Goal: Answer question/provide support: Share knowledge or assist other users

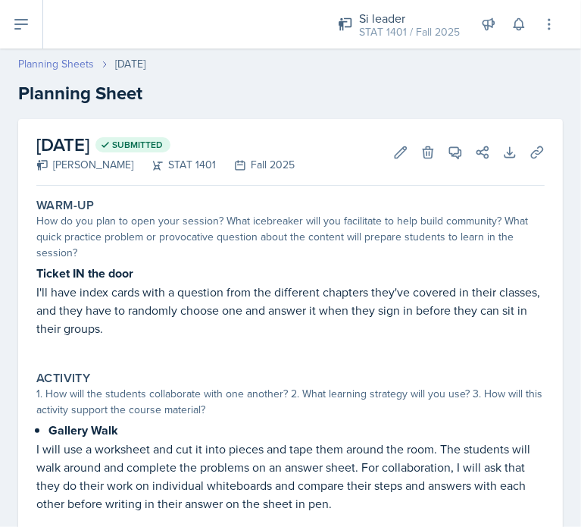
click at [65, 62] on link "Planning Sheets" at bounding box center [56, 64] width 76 height 16
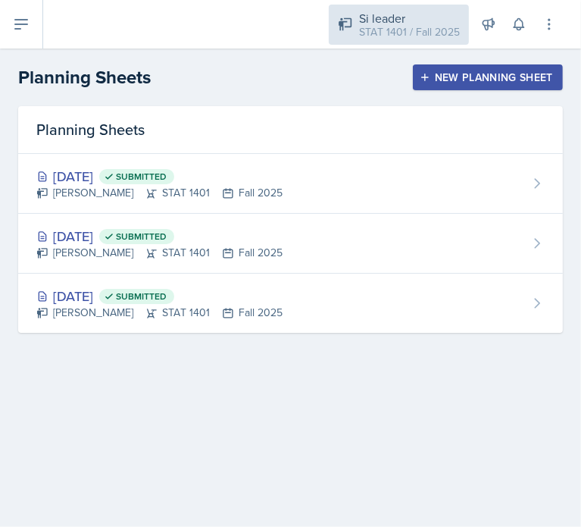
click at [353, 22] on icon at bounding box center [345, 24] width 15 height 15
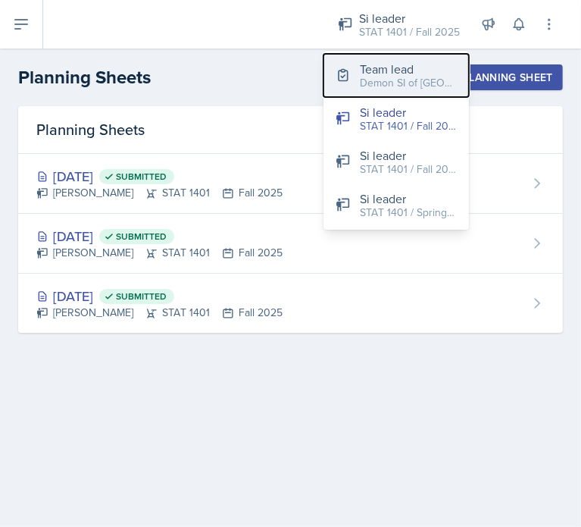
click at [384, 77] on div "Demon SI of [GEOGRAPHIC_DATA] / Fall 2025" at bounding box center [408, 83] width 97 height 16
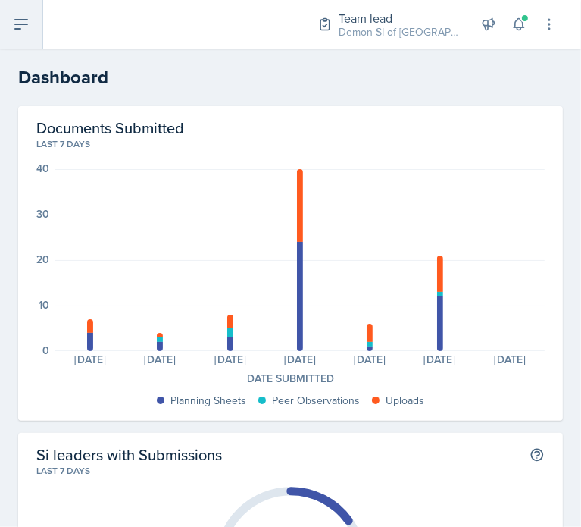
click at [27, 33] on icon at bounding box center [21, 24] width 18 height 18
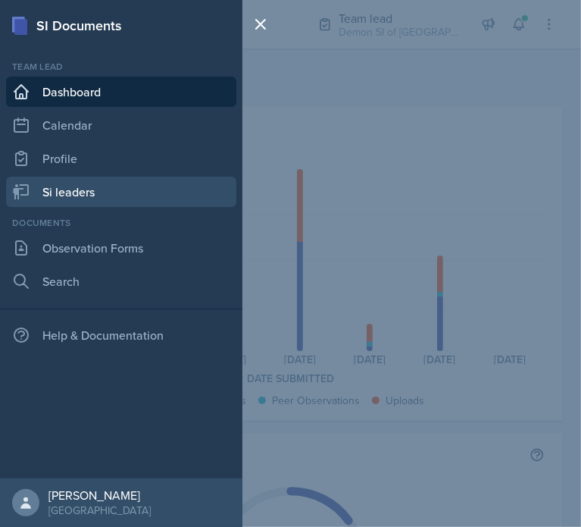
click at [93, 195] on link "Si leaders" at bounding box center [121, 192] width 230 height 30
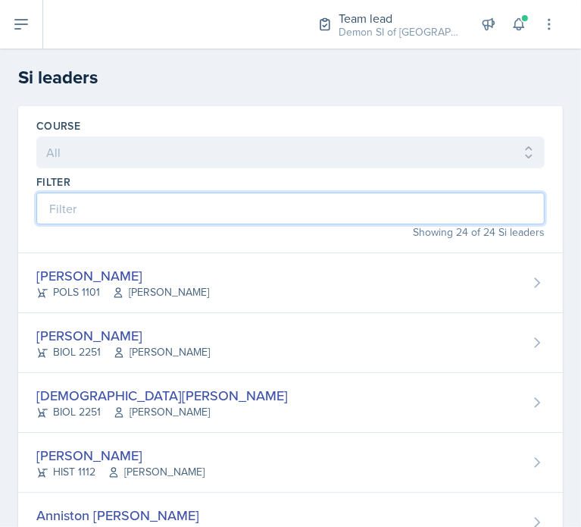
click at [191, 211] on input at bounding box center [290, 209] width 509 height 32
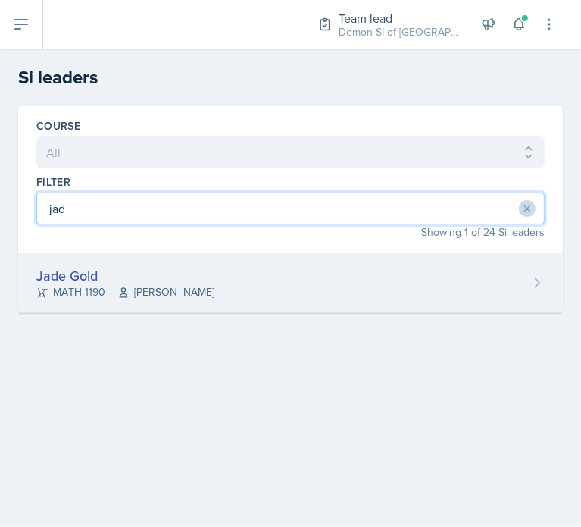
type input "jad"
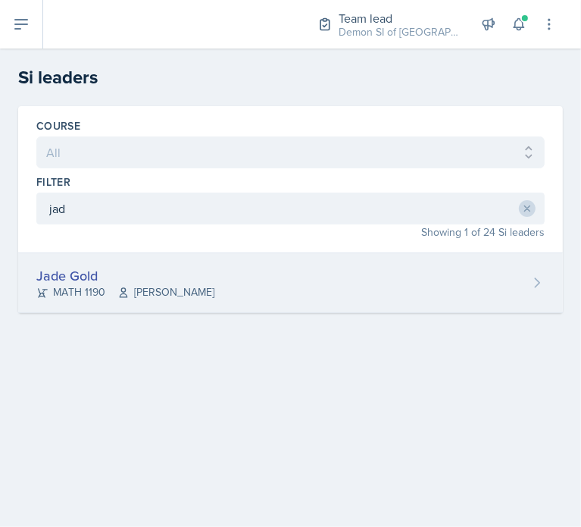
click at [196, 272] on div "Jade Gold MATH 1190 [PERSON_NAME]" at bounding box center [290, 283] width 545 height 60
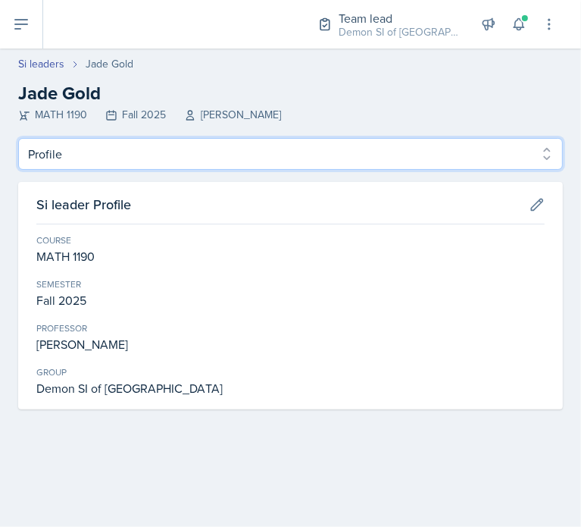
click at [173, 161] on select "Profile Planning Sheets Observation Forms Uploads" at bounding box center [290, 154] width 545 height 32
select select "Planning Sheets"
click at [18, 138] on select "Profile Planning Sheets Observation Forms Uploads" at bounding box center [290, 154] width 545 height 32
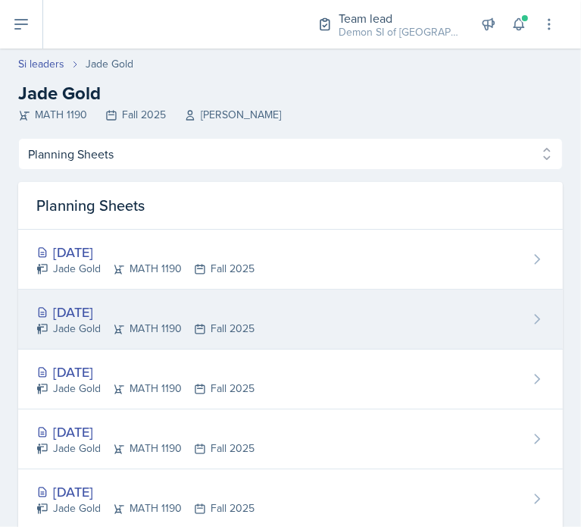
click at [190, 306] on div "[DATE]" at bounding box center [145, 312] width 218 height 20
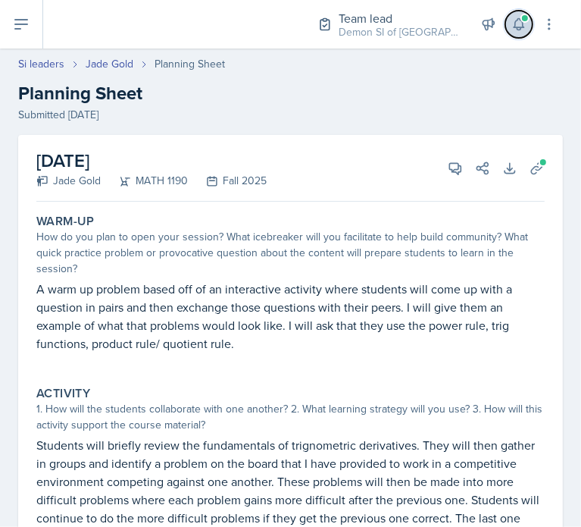
click at [526, 22] on span at bounding box center [525, 18] width 9 height 9
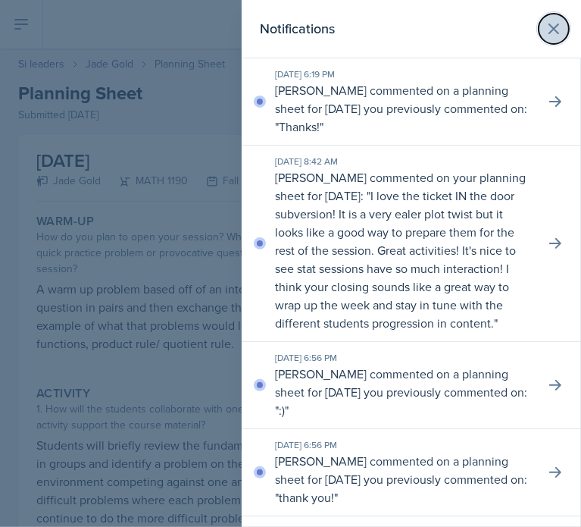
click at [545, 26] on icon at bounding box center [554, 29] width 18 height 18
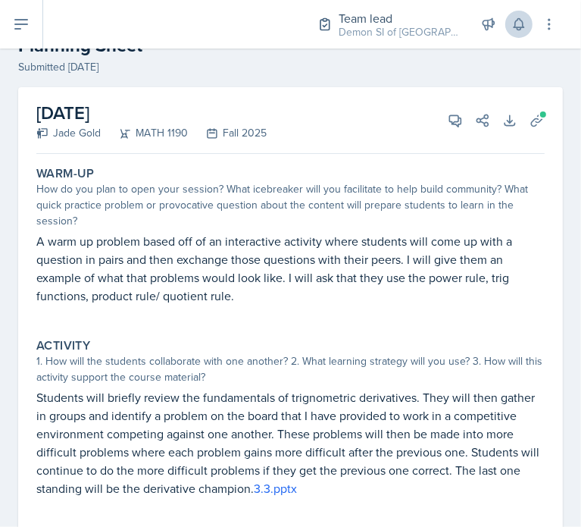
scroll to position [47, 0]
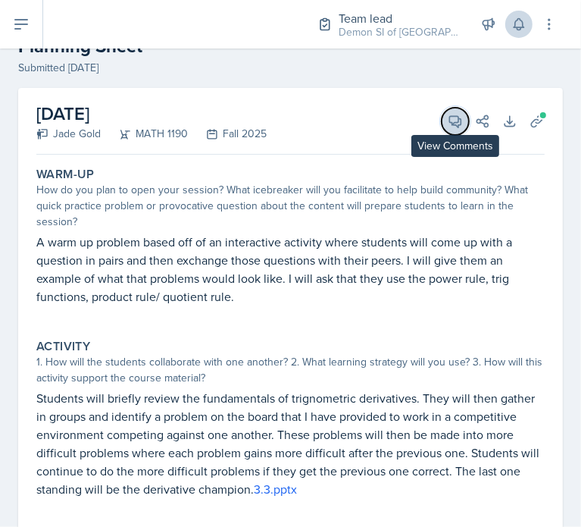
click at [450, 124] on icon at bounding box center [455, 121] width 11 height 11
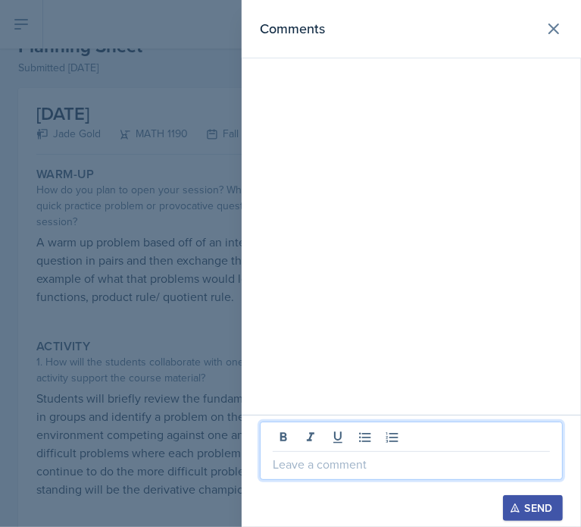
click at [399, 473] on p at bounding box center [411, 464] width 277 height 18
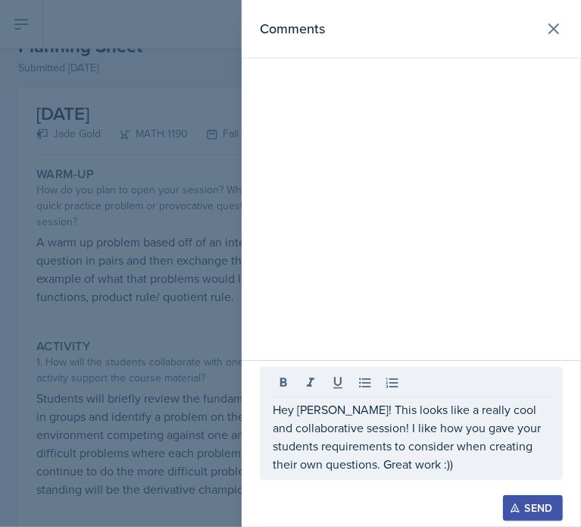
click at [538, 503] on div "Send" at bounding box center [533, 508] width 40 height 12
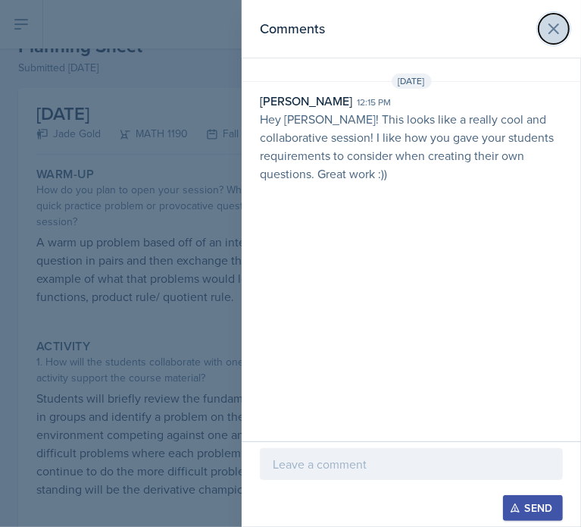
click at [560, 39] on button at bounding box center [554, 29] width 30 height 30
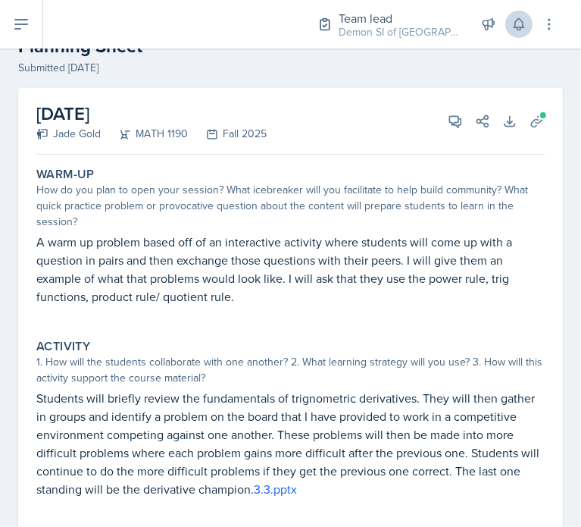
scroll to position [0, 0]
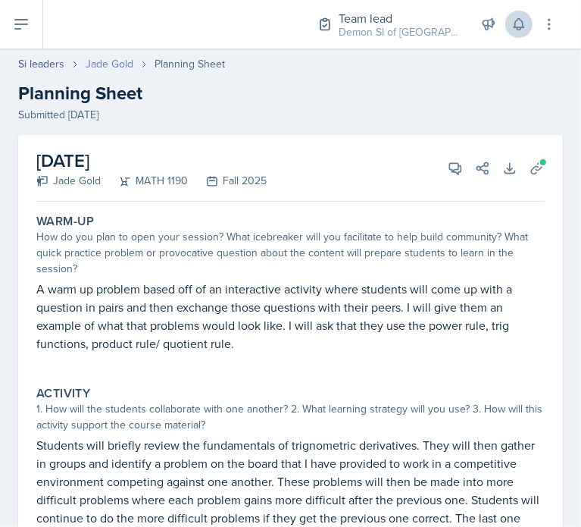
click at [88, 58] on link "Jade Gold" at bounding box center [110, 64] width 48 height 16
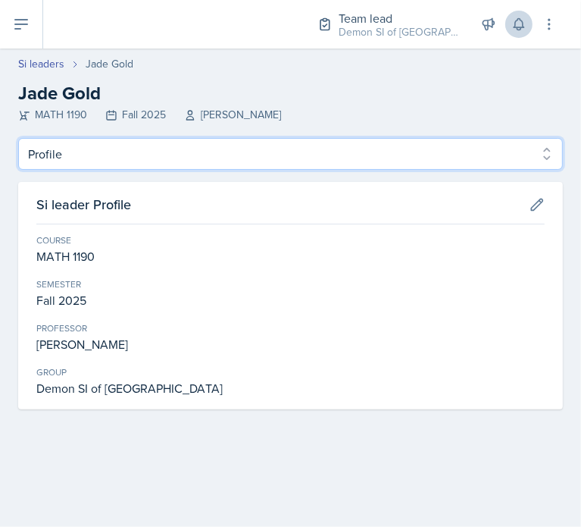
click at [109, 157] on select "Profile Planning Sheets Observation Forms Uploads" at bounding box center [290, 154] width 545 height 32
select select "Planning Sheets"
click at [18, 138] on select "Profile Planning Sheets Observation Forms Uploads" at bounding box center [290, 154] width 545 height 32
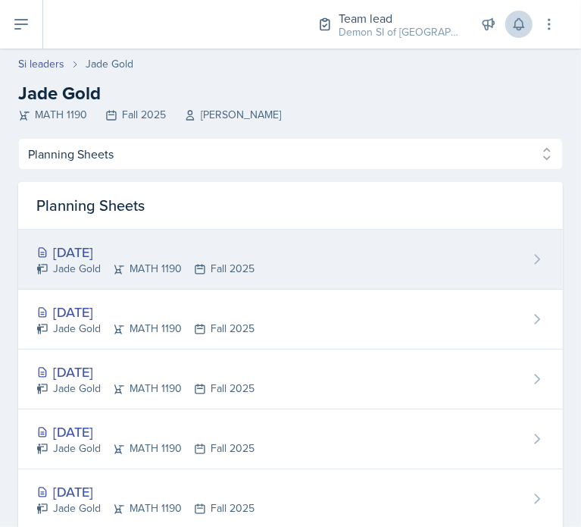
click at [171, 255] on div "[DATE]" at bounding box center [145, 252] width 218 height 20
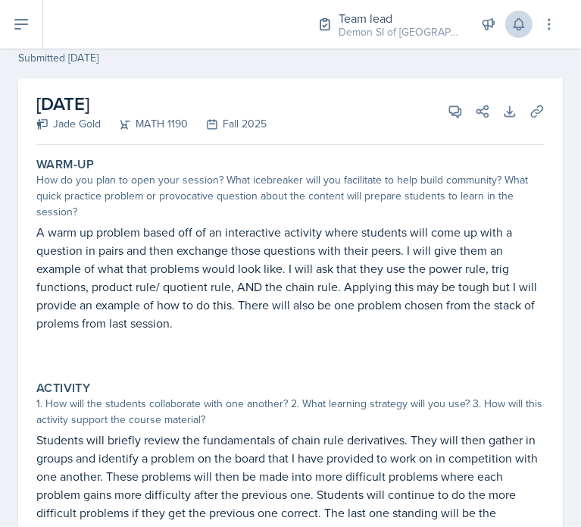
scroll to position [55, 0]
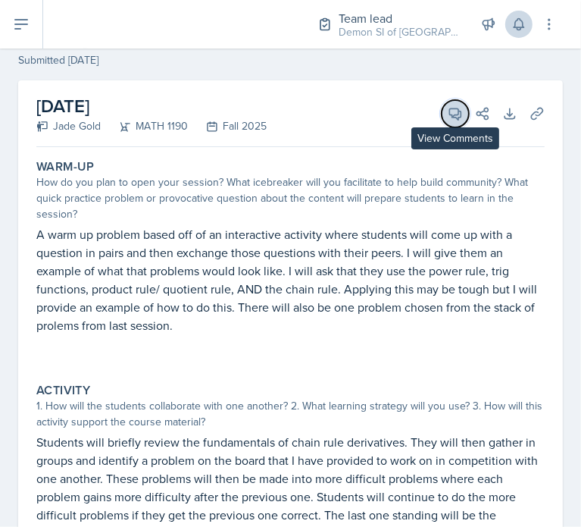
click at [442, 121] on button "View Comments" at bounding box center [455, 113] width 27 height 27
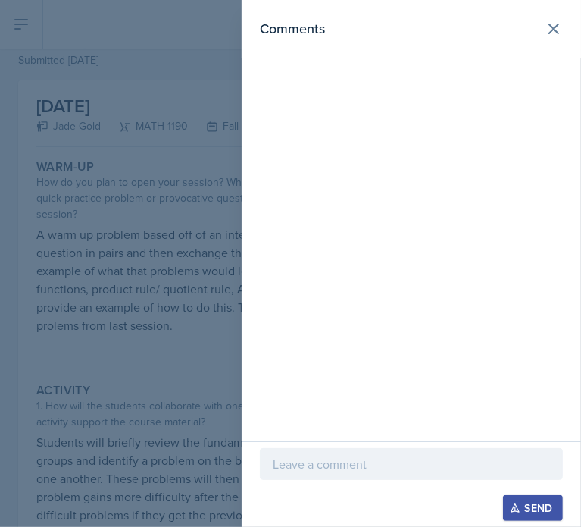
click at [374, 459] on p at bounding box center [411, 464] width 277 height 18
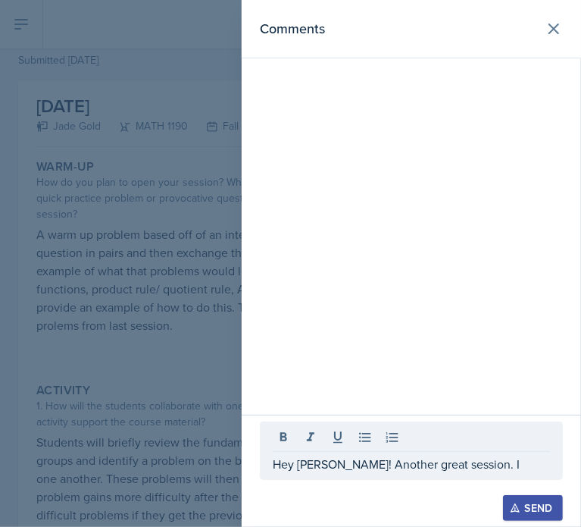
click at [172, 397] on div at bounding box center [290, 263] width 581 height 527
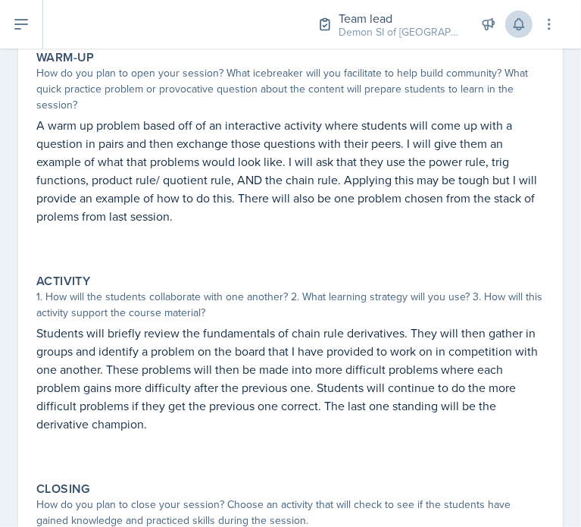
scroll to position [0, 0]
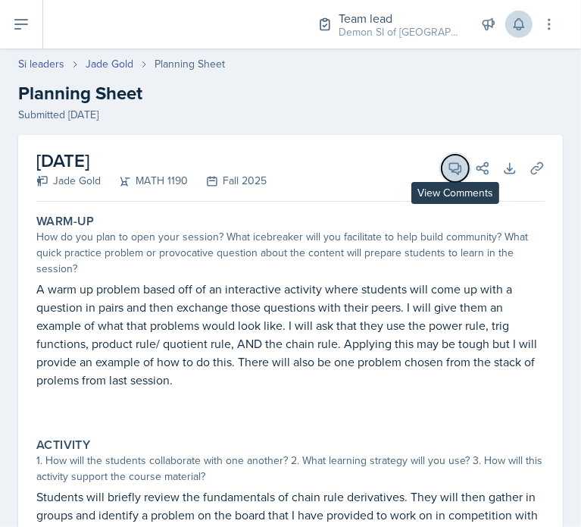
click at [450, 174] on icon at bounding box center [455, 168] width 11 height 11
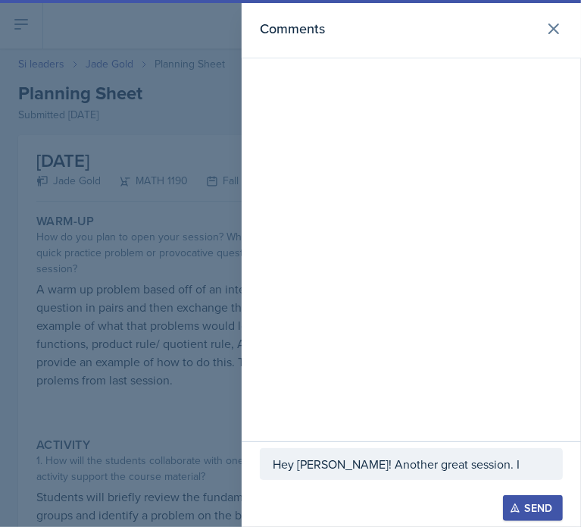
click at [473, 471] on p "Hey [PERSON_NAME]! Another great session. I" at bounding box center [411, 464] width 277 height 18
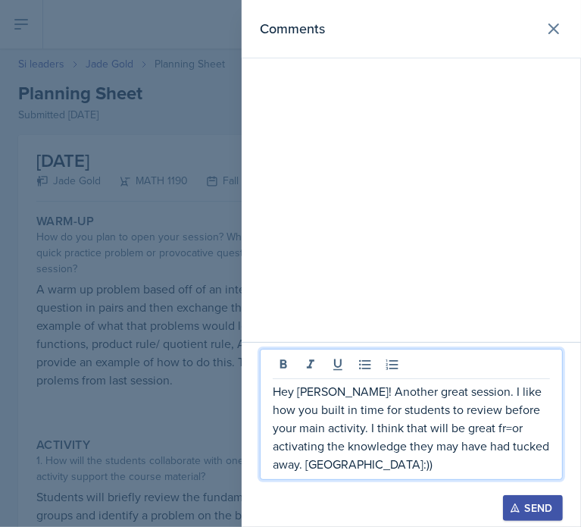
click at [458, 423] on p "Hey [PERSON_NAME]! Another great session. I like how you built in time for stud…" at bounding box center [411, 427] width 277 height 91
click at [279, 457] on p "Hey [PERSON_NAME]! Another great session. I like how you built in time for stud…" at bounding box center [411, 427] width 277 height 91
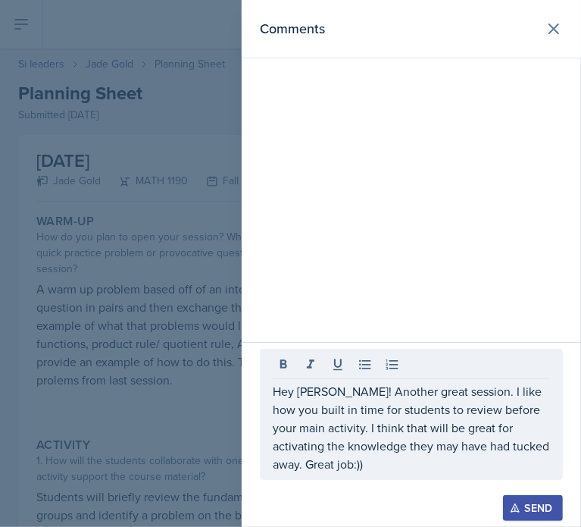
click at [557, 499] on button "Send" at bounding box center [533, 508] width 60 height 26
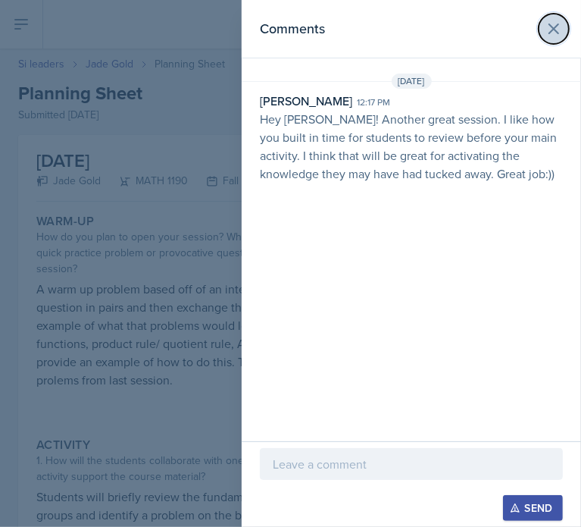
click at [563, 29] on button at bounding box center [554, 29] width 30 height 30
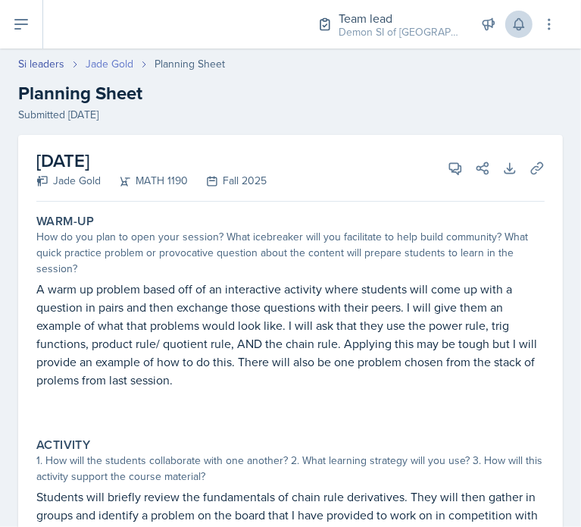
click at [92, 63] on link "Jade Gold" at bounding box center [110, 64] width 48 height 16
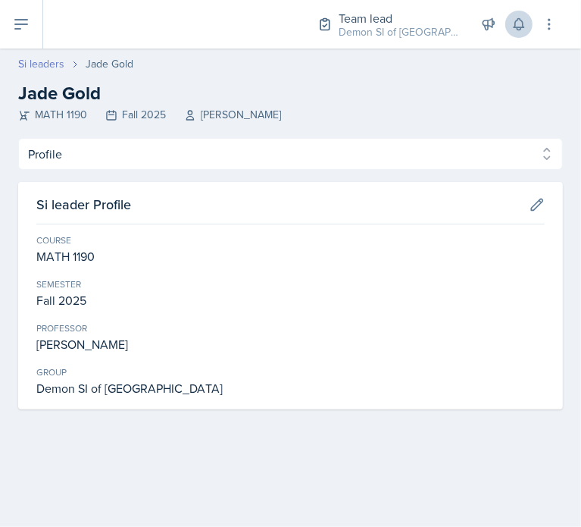
click at [39, 67] on link "Si leaders" at bounding box center [41, 64] width 46 height 16
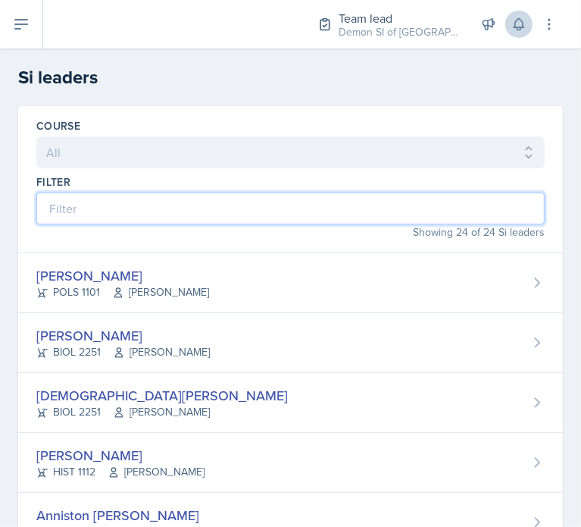
click at [197, 209] on input at bounding box center [290, 209] width 509 height 32
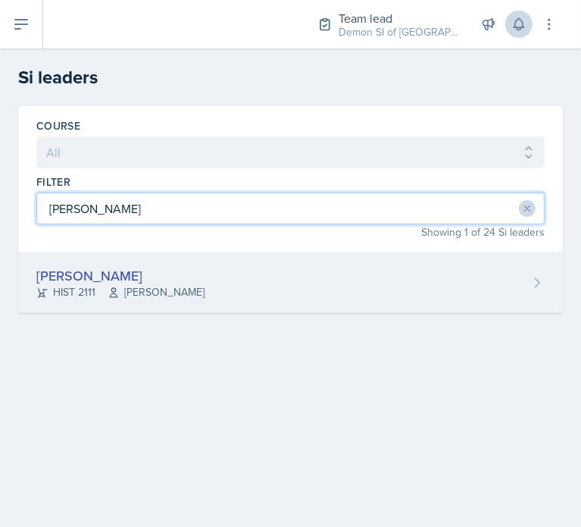
type input "[PERSON_NAME]"
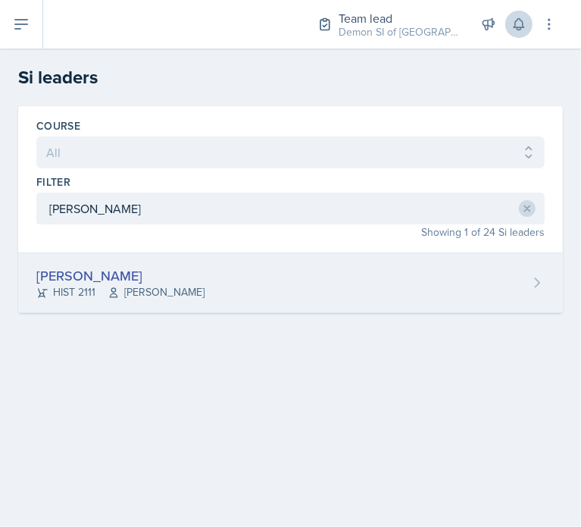
click at [211, 274] on div "[PERSON_NAME] HIST 2111 [PERSON_NAME]" at bounding box center [290, 283] width 545 height 60
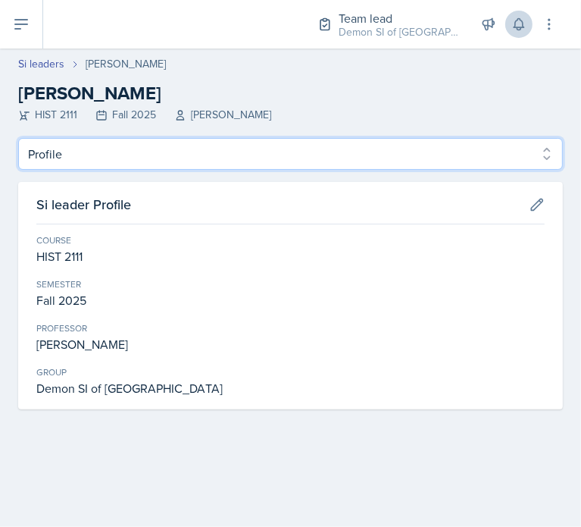
click at [283, 158] on select "Profile Planning Sheets Observation Forms Uploads" at bounding box center [290, 154] width 545 height 32
select select "Planning Sheets"
click at [18, 138] on select "Profile Planning Sheets Observation Forms Uploads" at bounding box center [290, 154] width 545 height 32
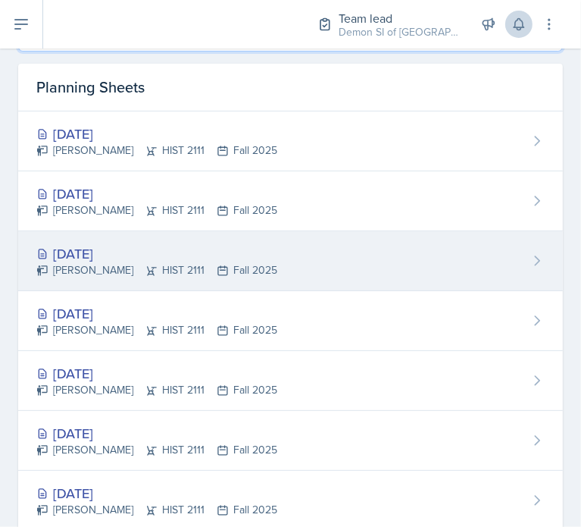
scroll to position [86, 0]
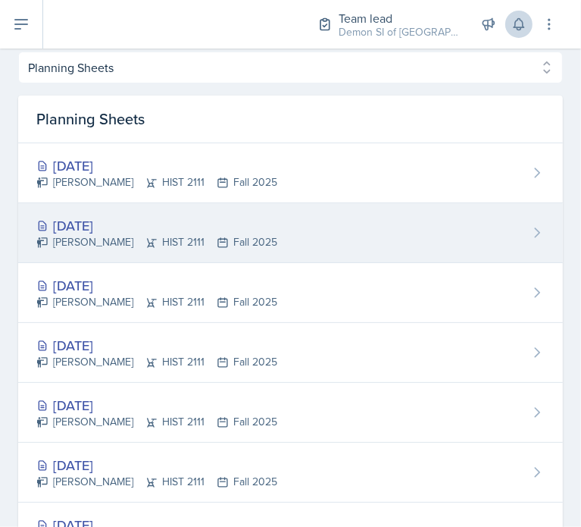
click at [274, 230] on div "[DATE]" at bounding box center [156, 225] width 241 height 20
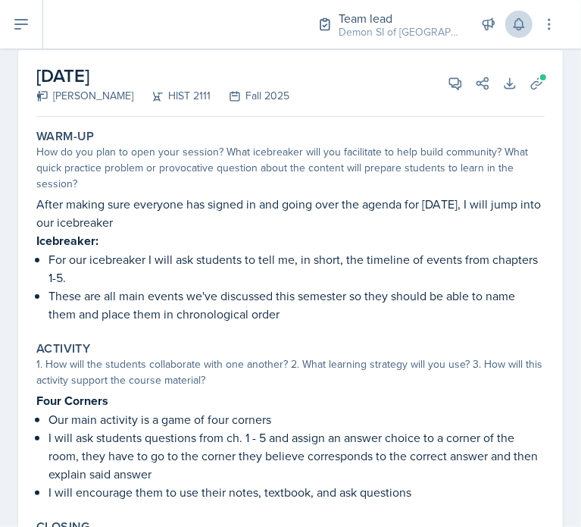
scroll to position [52, 0]
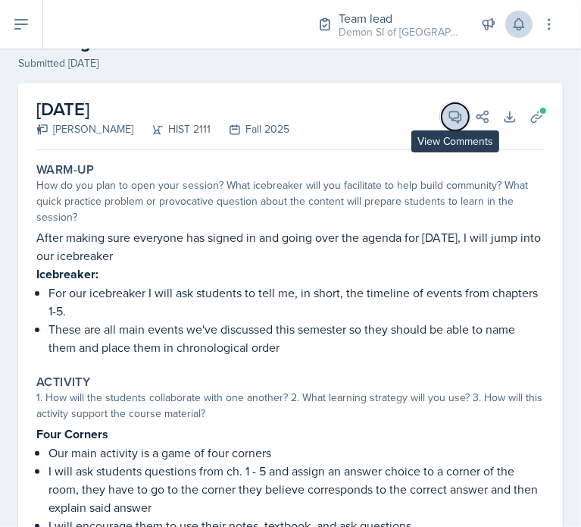
click at [457, 109] on span at bounding box center [461, 112] width 8 height 8
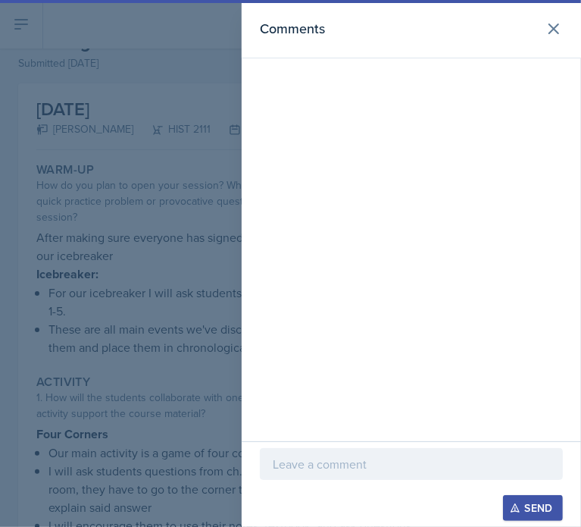
click at [359, 474] on div at bounding box center [411, 464] width 303 height 32
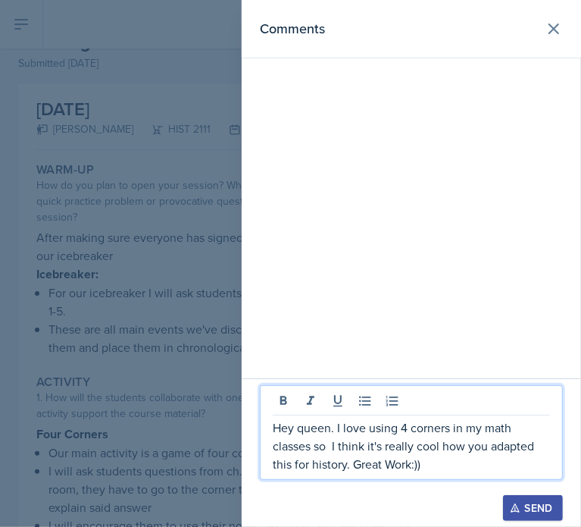
click at [528, 497] on button "Send" at bounding box center [533, 508] width 60 height 26
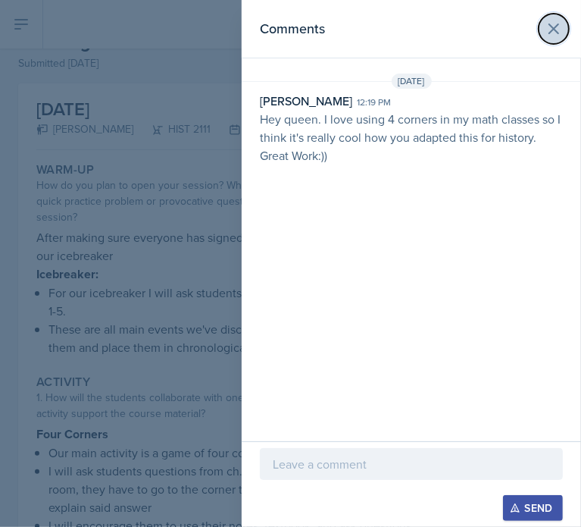
click at [543, 24] on button at bounding box center [554, 29] width 30 height 30
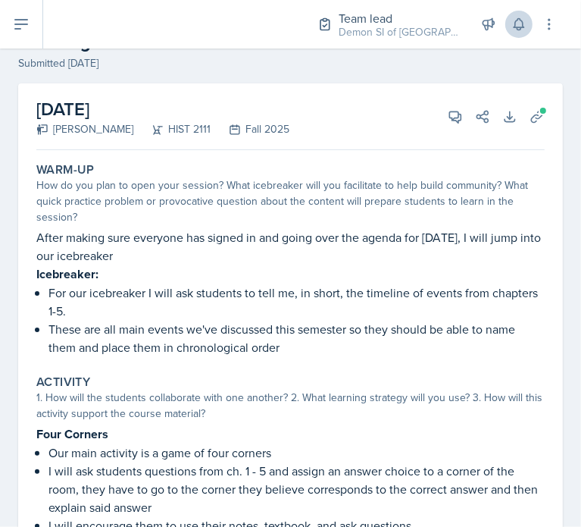
scroll to position [0, 0]
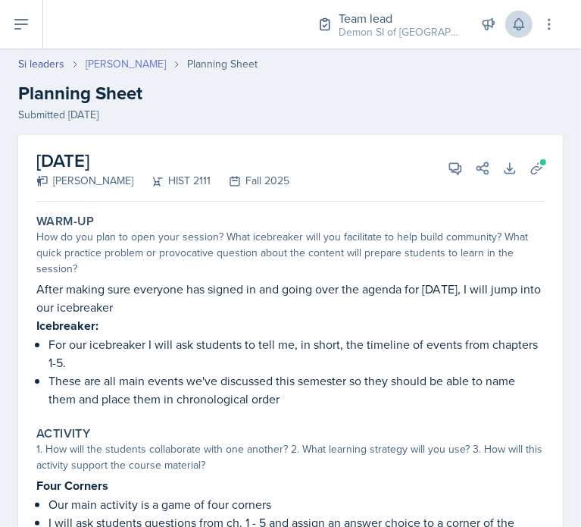
click at [130, 61] on link "[PERSON_NAME]" at bounding box center [126, 64] width 80 height 16
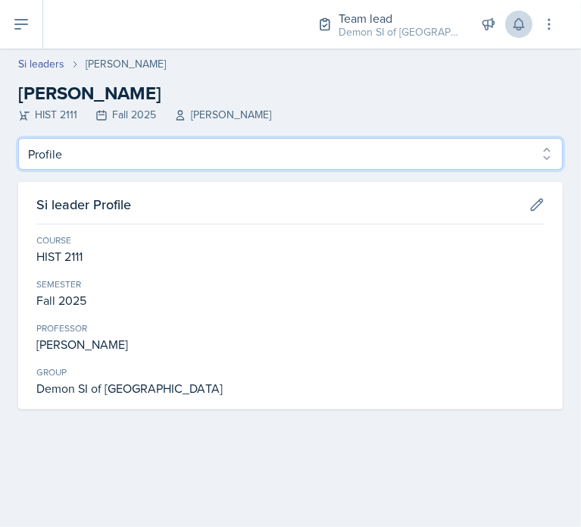
click at [166, 138] on select "Profile Planning Sheets Observation Forms Uploads" at bounding box center [290, 154] width 545 height 32
select select "Planning Sheets"
click at [18, 138] on select "Profile Planning Sheets Observation Forms Uploads" at bounding box center [290, 154] width 545 height 32
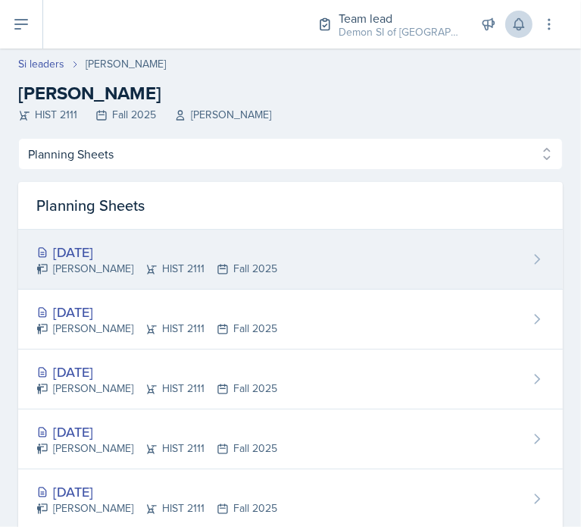
click at [196, 254] on div "[DATE]" at bounding box center [156, 252] width 241 height 20
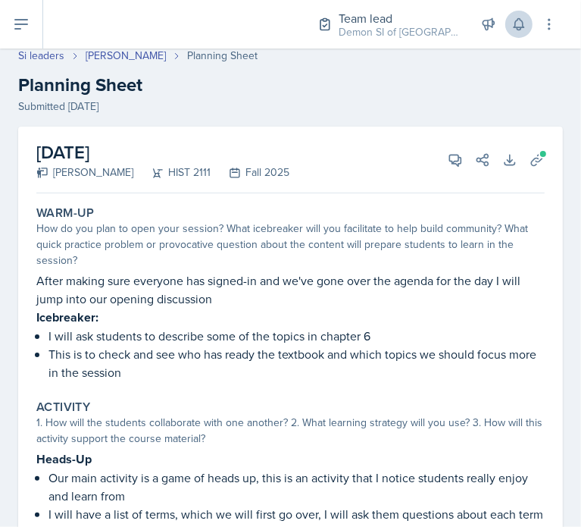
scroll to position [6, 0]
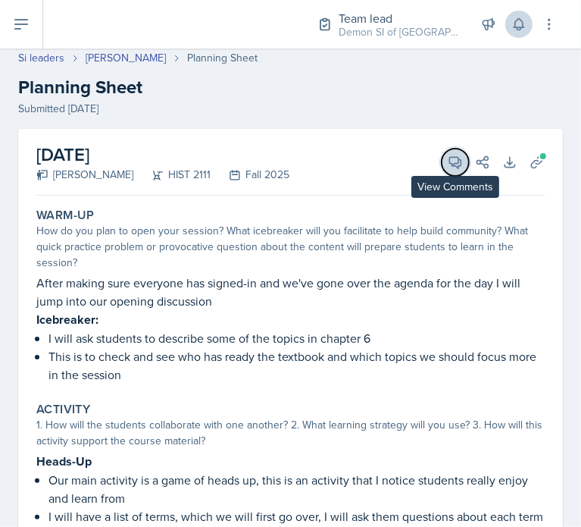
click at [442, 163] on button "View Comments" at bounding box center [455, 162] width 27 height 27
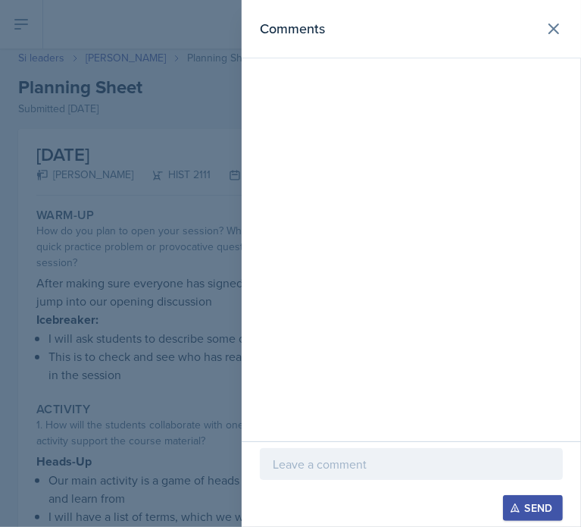
click at [365, 463] on p at bounding box center [411, 464] width 277 height 18
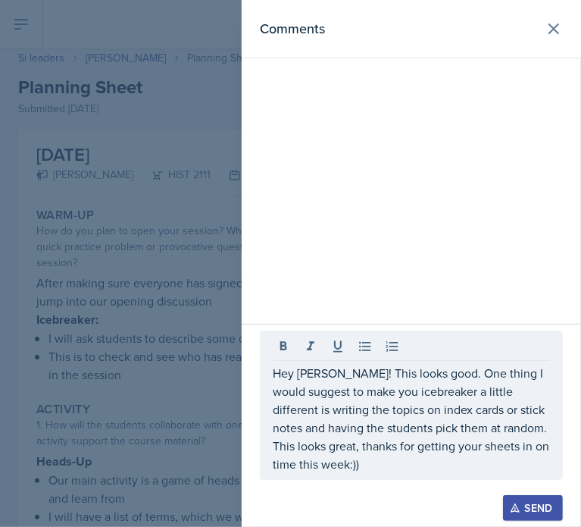
click at [528, 504] on div "Send" at bounding box center [533, 508] width 40 height 12
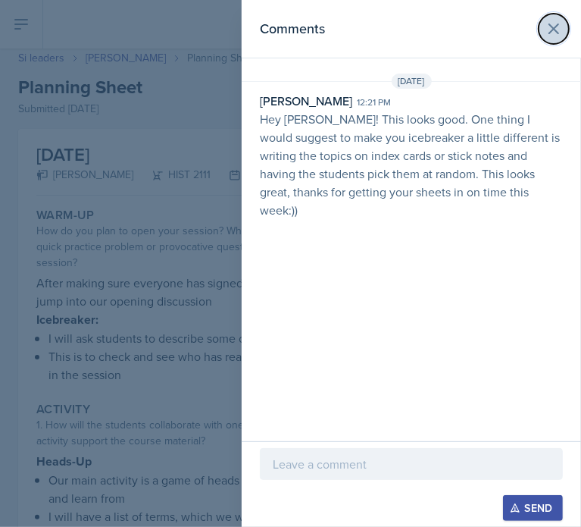
click at [548, 38] on button at bounding box center [554, 29] width 30 height 30
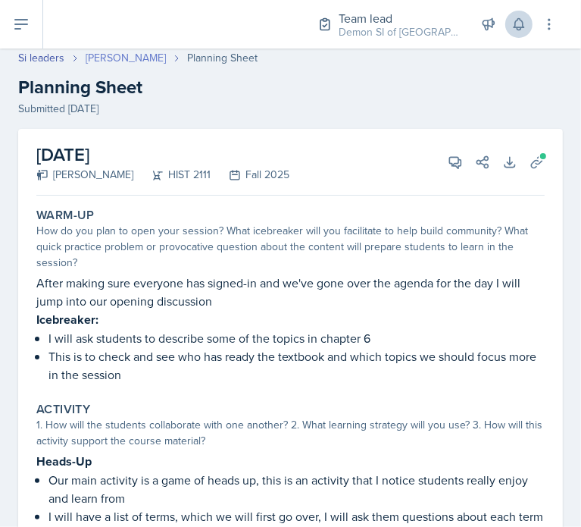
scroll to position [0, 0]
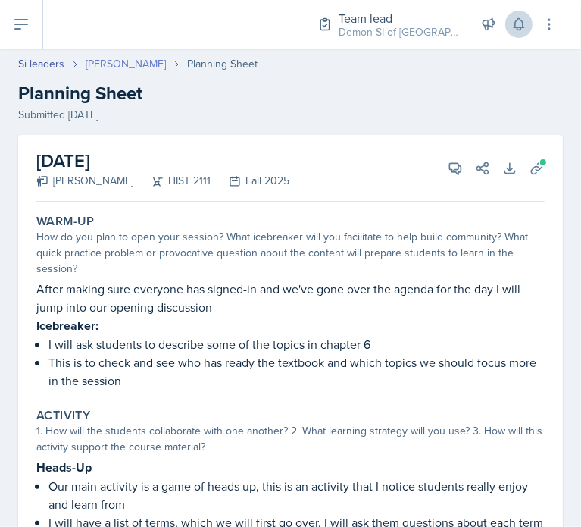
click at [96, 62] on link "[PERSON_NAME]" at bounding box center [126, 64] width 80 height 16
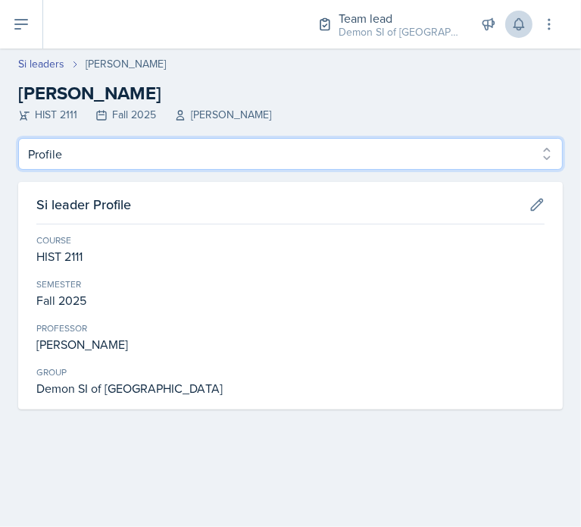
click at [95, 162] on select "Profile Planning Sheets Observation Forms Uploads" at bounding box center [290, 154] width 545 height 32
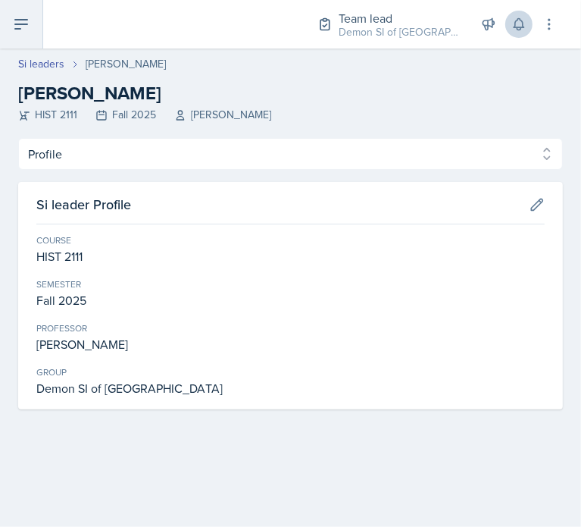
click at [25, 37] on button at bounding box center [21, 24] width 43 height 49
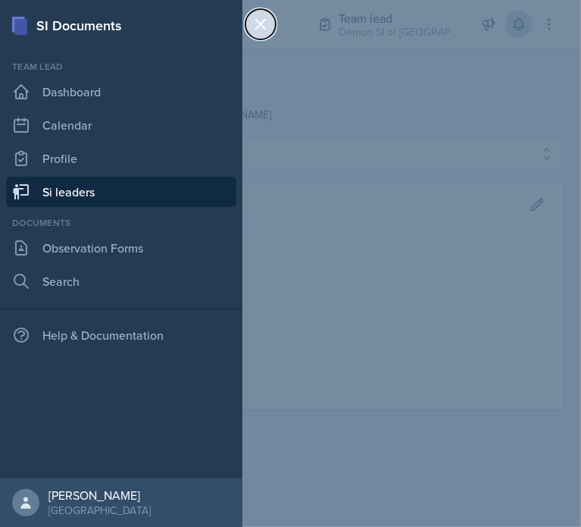
click at [264, 27] on icon at bounding box center [260, 24] width 9 height 9
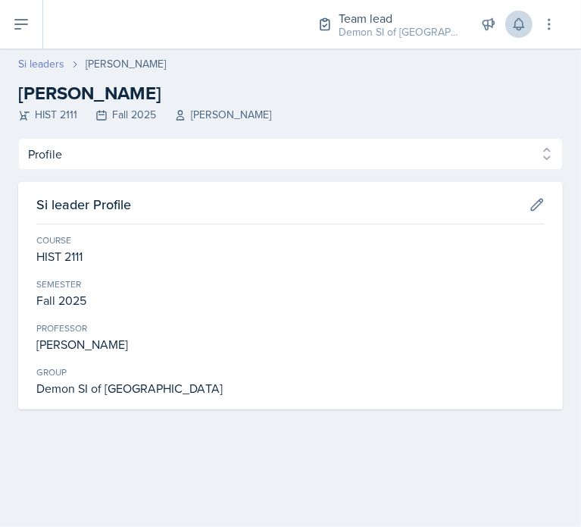
click at [51, 60] on link "Si leaders" at bounding box center [41, 64] width 46 height 16
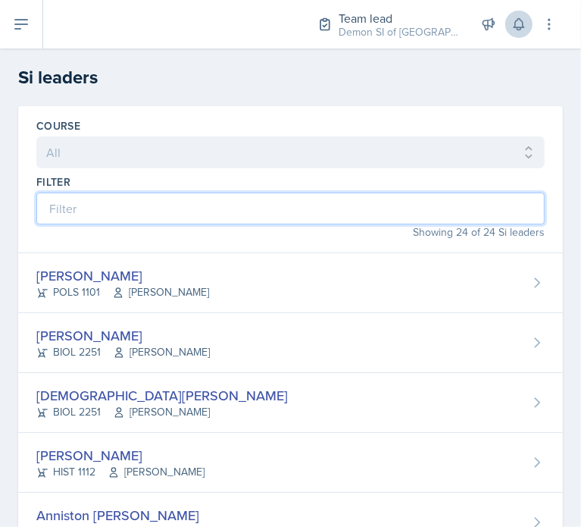
click at [154, 198] on input at bounding box center [290, 209] width 509 height 32
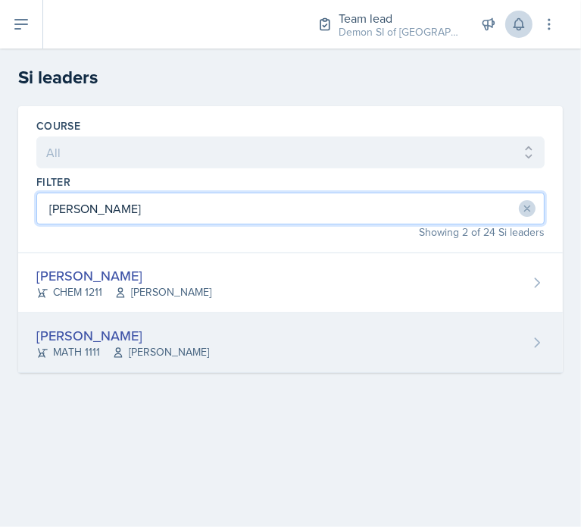
type input "[PERSON_NAME]"
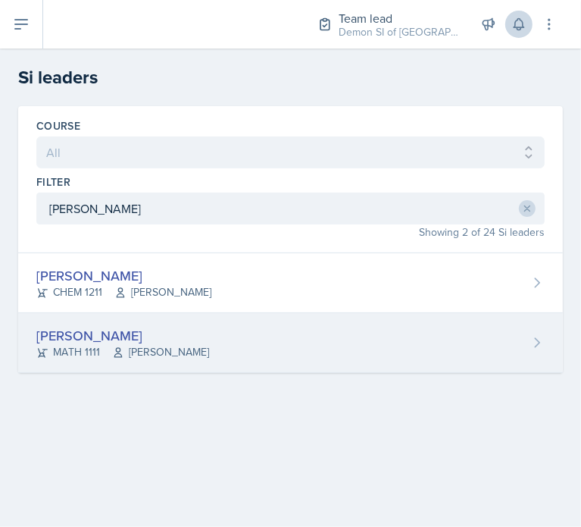
click at [151, 333] on div "[PERSON_NAME]" at bounding box center [122, 335] width 173 height 20
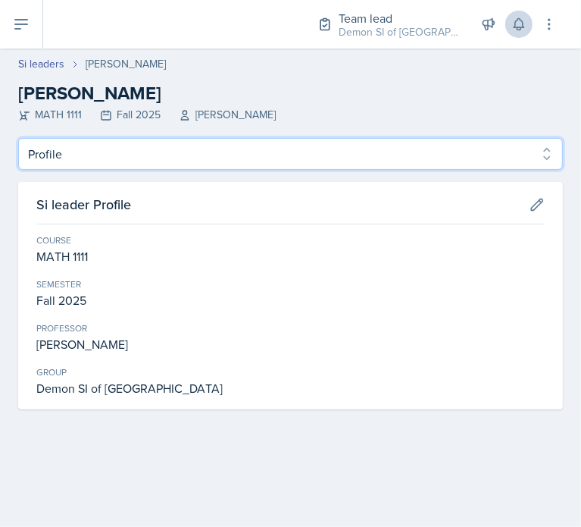
click at [196, 152] on select "Profile Planning Sheets Observation Forms Uploads" at bounding box center [290, 154] width 545 height 32
select select "Planning Sheets"
click at [18, 138] on select "Profile Planning Sheets Observation Forms Uploads" at bounding box center [290, 154] width 545 height 32
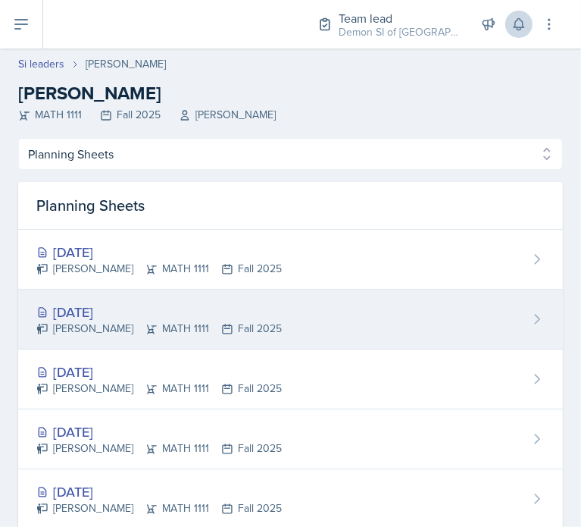
click at [156, 312] on div "[DATE]" at bounding box center [159, 312] width 246 height 20
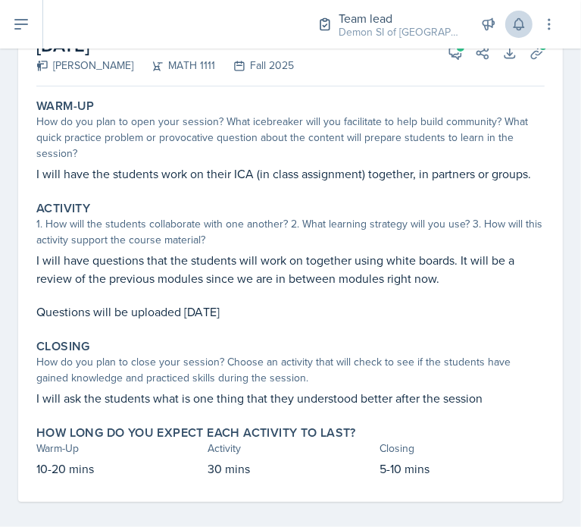
scroll to position [74, 0]
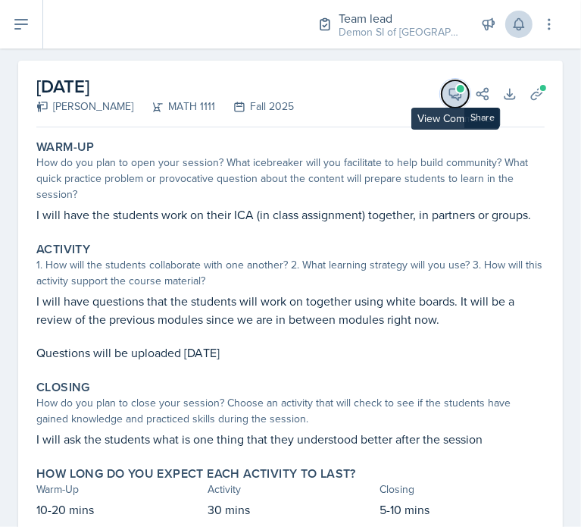
click at [450, 94] on icon at bounding box center [455, 94] width 11 height 11
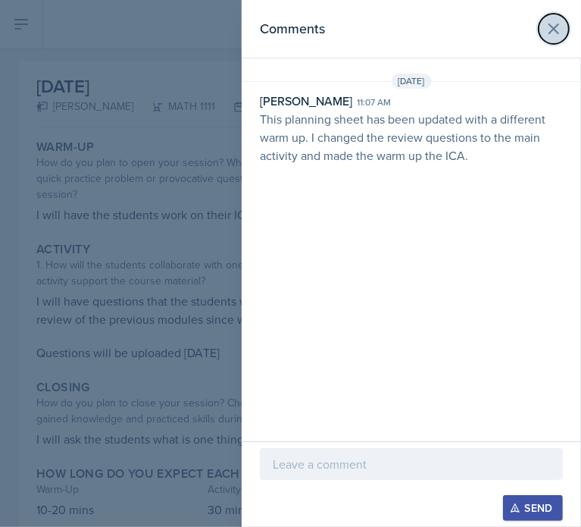
click at [543, 33] on button at bounding box center [554, 29] width 30 height 30
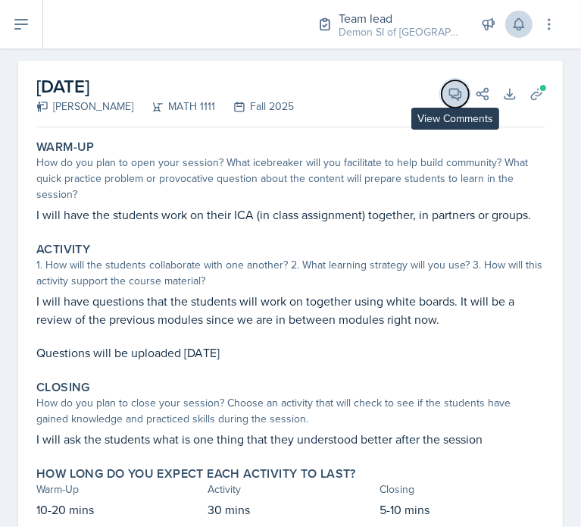
click at [443, 106] on button "View Comments" at bounding box center [455, 93] width 27 height 27
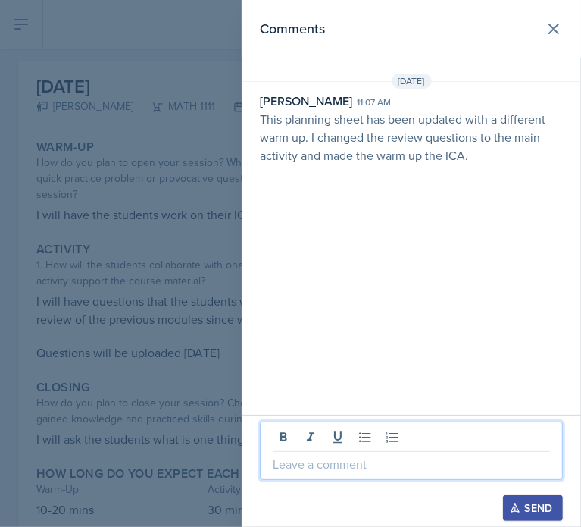
click at [395, 469] on p at bounding box center [411, 464] width 277 height 18
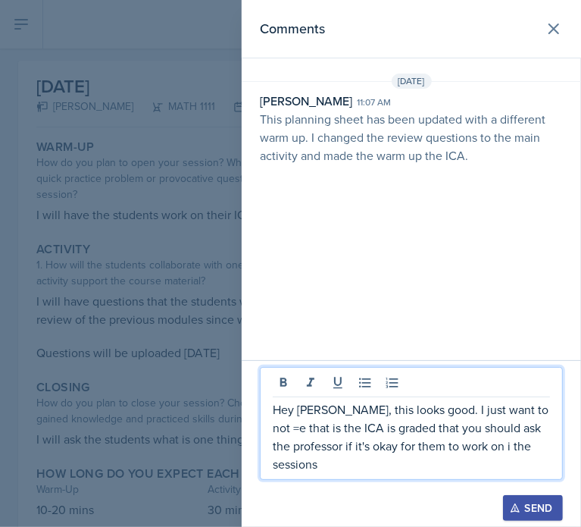
click at [537, 408] on p "Hey [PERSON_NAME], this looks good. I just want to not =e that is the ICA is gr…" at bounding box center [411, 436] width 277 height 73
click at [304, 424] on p "Hey [PERSON_NAME], this looks good. I just want to note that is the ICA is grad…" at bounding box center [411, 436] width 277 height 73
click at [333, 473] on p "Hey [PERSON_NAME], this looks good. I just want to note that if the ICA is grad…" at bounding box center [411, 436] width 277 height 73
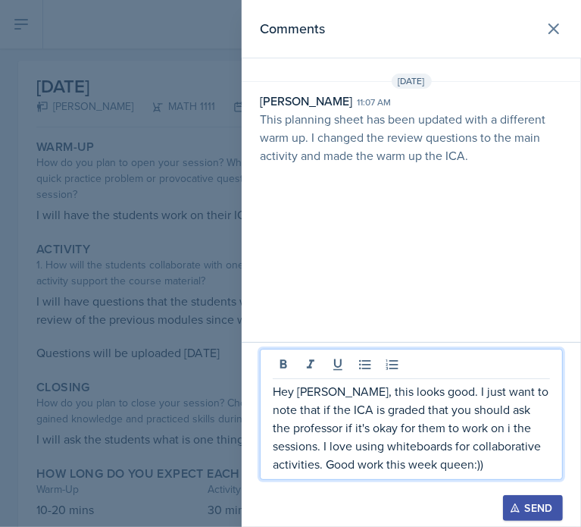
click at [531, 512] on div "Send" at bounding box center [533, 508] width 40 height 12
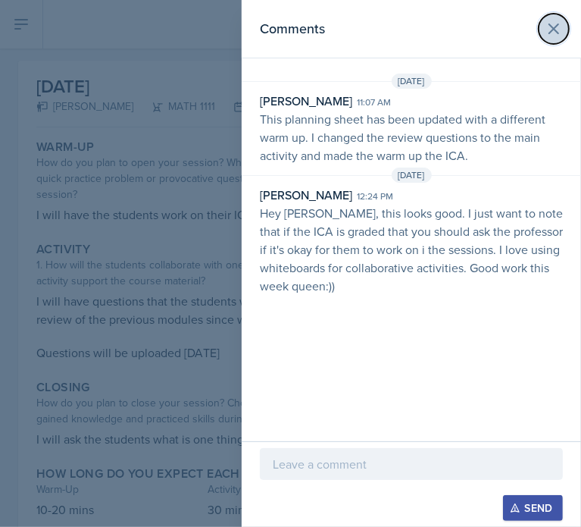
click at [557, 33] on icon at bounding box center [554, 29] width 18 height 18
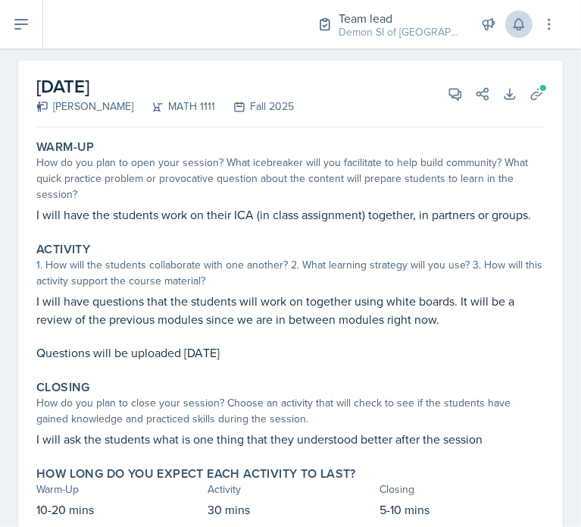
scroll to position [0, 0]
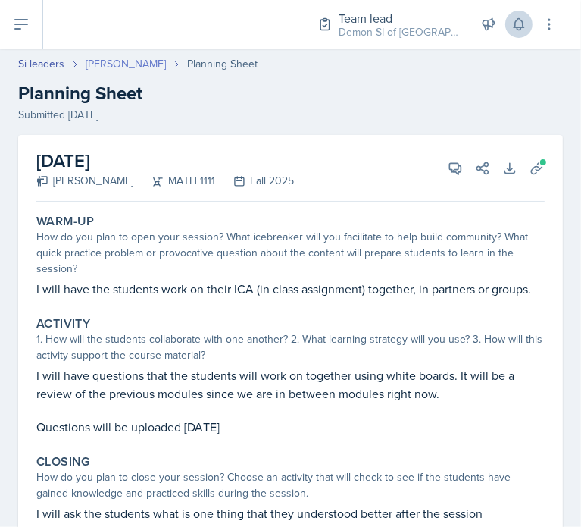
click at [110, 62] on link "[PERSON_NAME]" at bounding box center [126, 64] width 80 height 16
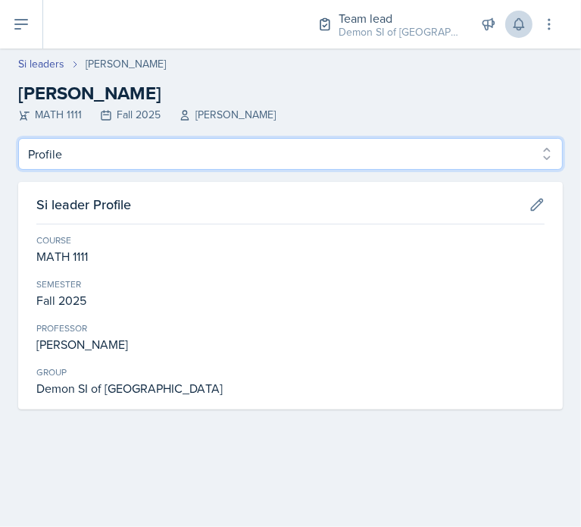
click at [155, 158] on select "Profile Planning Sheets Observation Forms Uploads" at bounding box center [290, 154] width 545 height 32
select select "Planning Sheets"
click at [18, 138] on select "Profile Planning Sheets Observation Forms Uploads" at bounding box center [290, 154] width 545 height 32
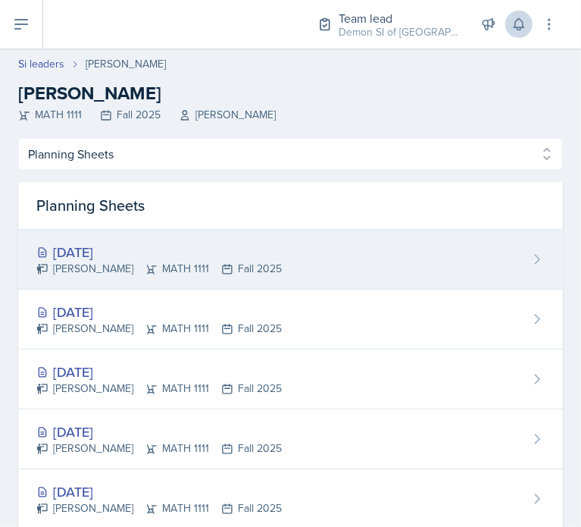
click at [189, 240] on div "[DATE] [PERSON_NAME] MATH 1111 Fall 2025" at bounding box center [290, 260] width 545 height 60
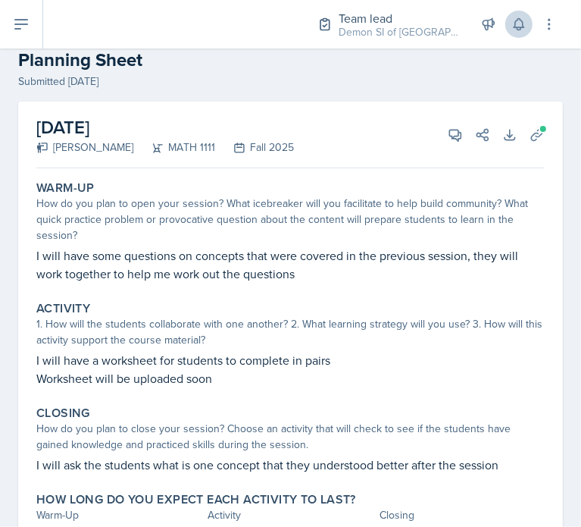
scroll to position [60, 0]
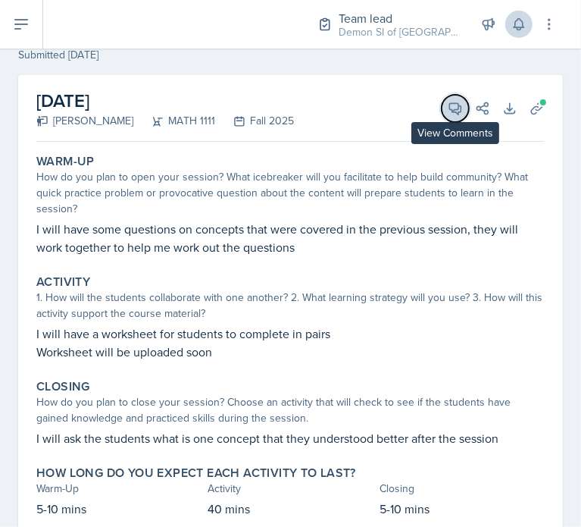
click at [448, 111] on icon at bounding box center [455, 108] width 15 height 15
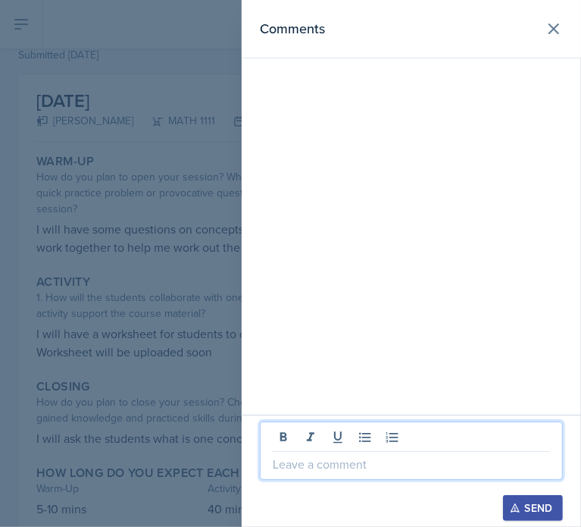
click at [416, 464] on p at bounding box center [411, 464] width 277 height 18
click at [418, 465] on p "Hey [PERSON_NAME], a" at bounding box center [411, 464] width 277 height 18
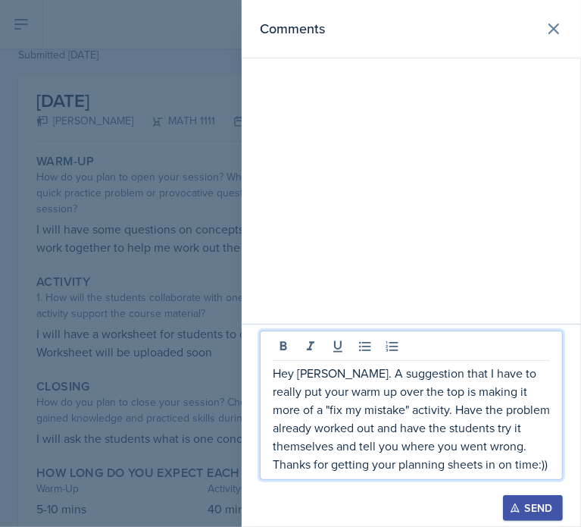
click at [512, 512] on icon "button" at bounding box center [515, 508] width 11 height 11
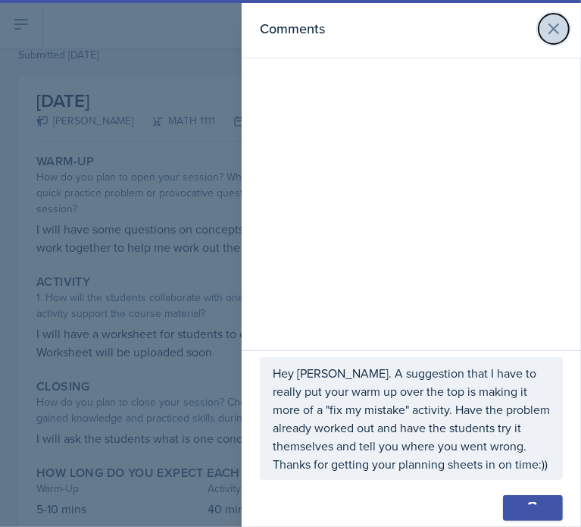
click at [561, 34] on icon at bounding box center [554, 29] width 18 height 18
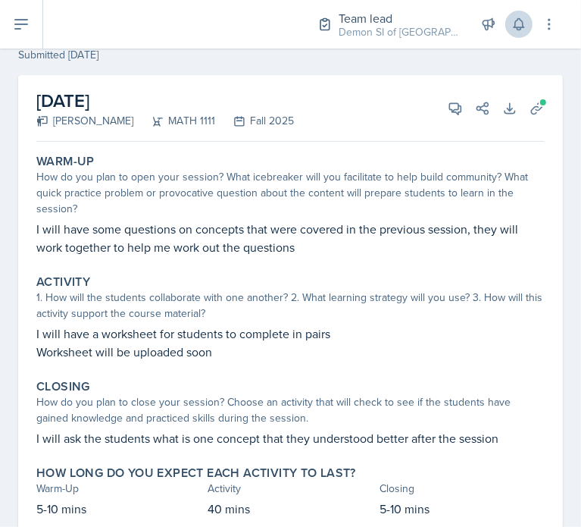
scroll to position [0, 0]
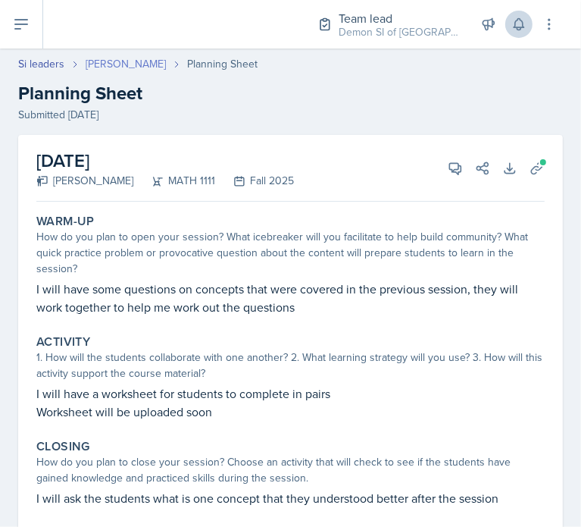
click at [107, 62] on link "[PERSON_NAME]" at bounding box center [126, 64] width 80 height 16
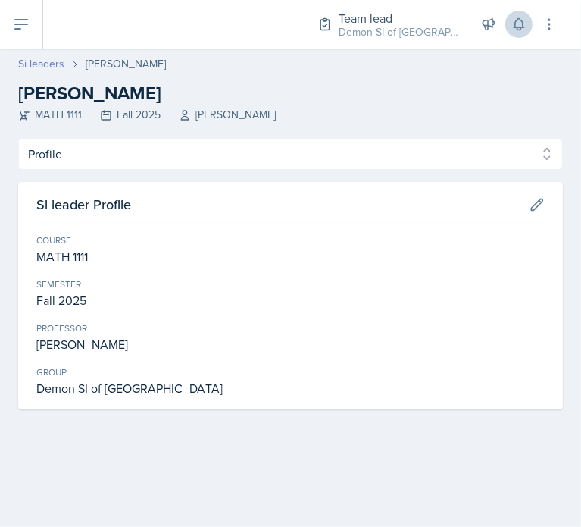
click at [49, 65] on link "Si leaders" at bounding box center [41, 64] width 46 height 16
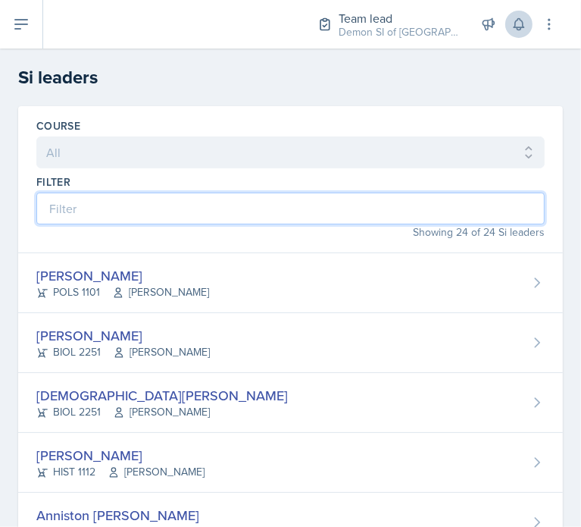
click at [152, 205] on input at bounding box center [290, 209] width 509 height 32
type input "g"
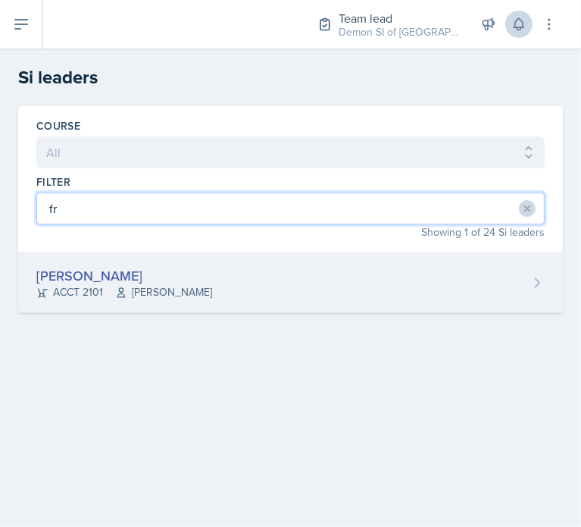
type input "fr"
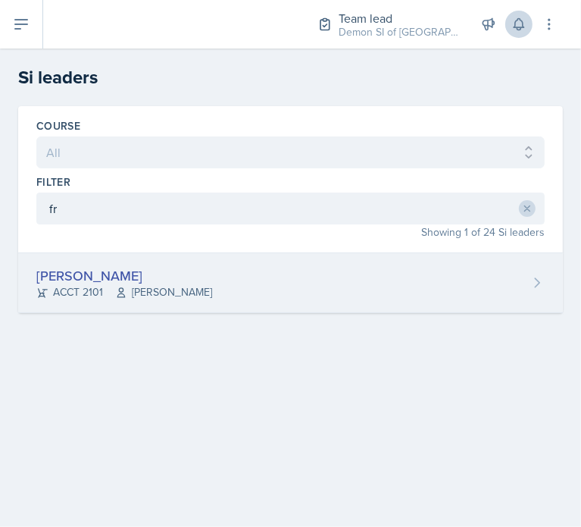
click at [171, 262] on div "[PERSON_NAME] ACCT 2101 [PERSON_NAME]" at bounding box center [290, 283] width 545 height 60
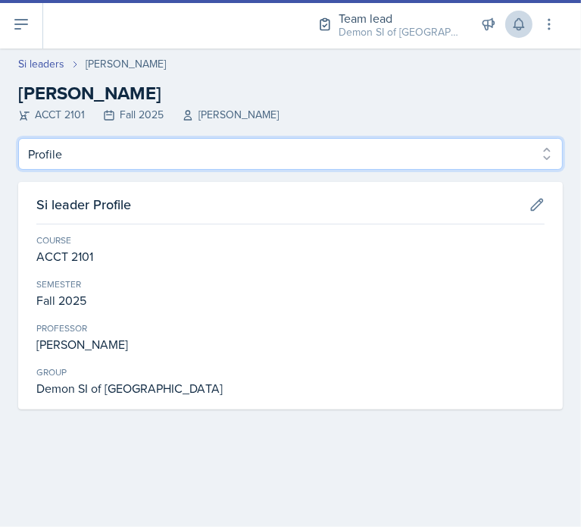
click at [92, 140] on select "Profile Planning Sheets Observation Forms Uploads" at bounding box center [290, 154] width 545 height 32
select select "Planning Sheets"
click at [18, 138] on select "Profile Planning Sheets Observation Forms Uploads" at bounding box center [290, 154] width 545 height 32
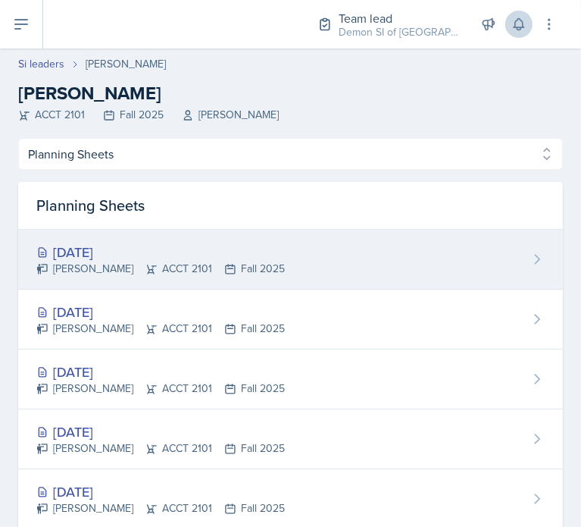
click at [146, 251] on div "[DATE]" at bounding box center [160, 252] width 249 height 20
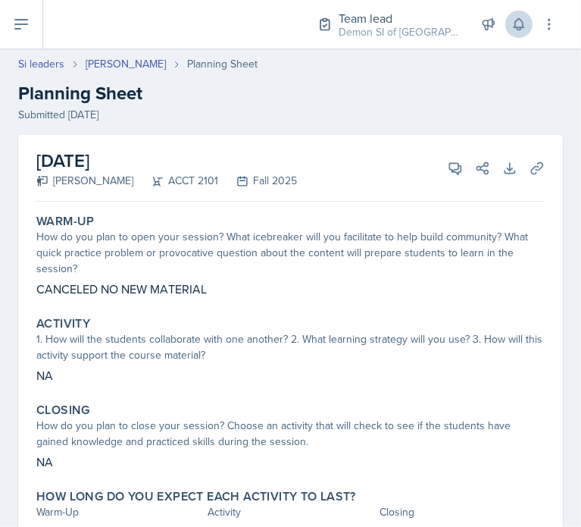
select select "Planning Sheets"
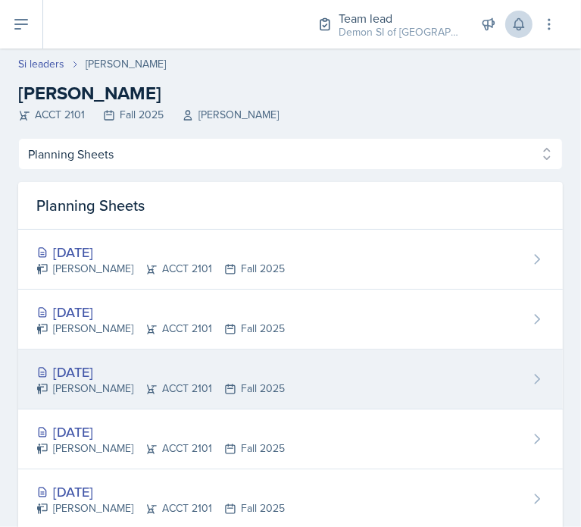
click at [86, 354] on div "[DATE] [PERSON_NAME] ACCT 2101 Fall 2025" at bounding box center [290, 379] width 545 height 60
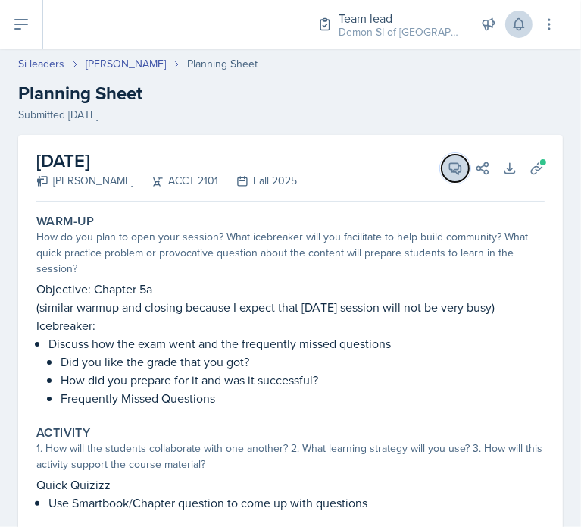
click at [442, 172] on button "View Comments" at bounding box center [455, 168] width 27 height 27
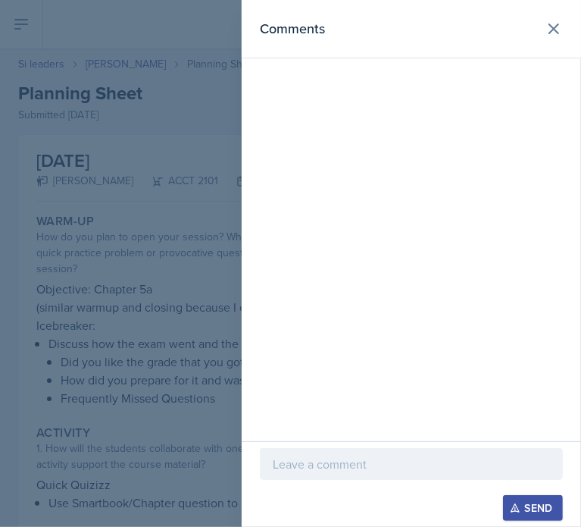
click at [391, 459] on p at bounding box center [411, 464] width 277 height 18
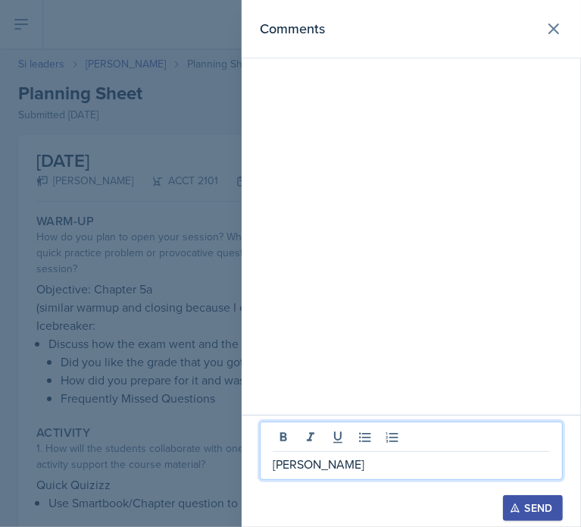
click at [276, 461] on p "[PERSON_NAME]" at bounding box center [411, 464] width 277 height 18
click at [371, 467] on p "Hey [PERSON_NAME]" at bounding box center [411, 464] width 277 height 18
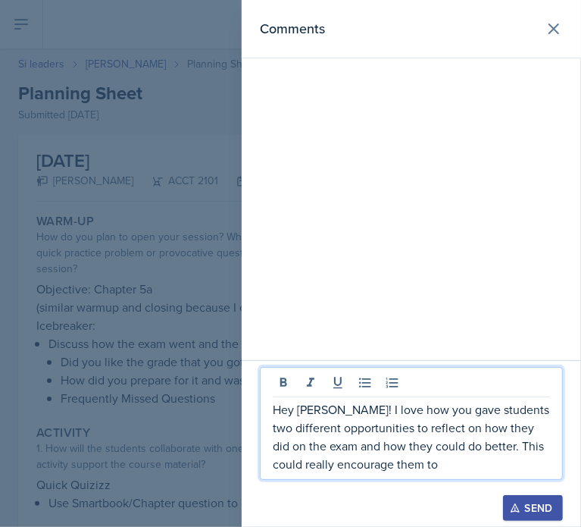
click at [541, 452] on p "Hey [PERSON_NAME]! I love how you gave students two different opportunities to …" at bounding box center [411, 436] width 277 height 73
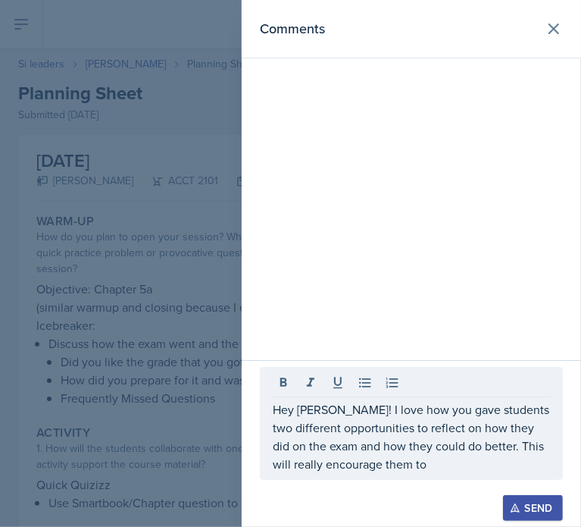
click at [446, 475] on div "Hey [PERSON_NAME]! I love how you gave students two different opportunities to …" at bounding box center [411, 423] width 303 height 113
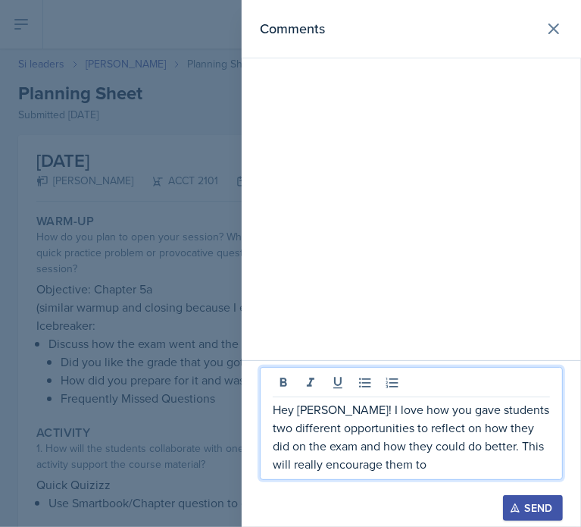
click at [446, 469] on p "Hey [PERSON_NAME]! I love how you gave students two different opportunities to …" at bounding box center [411, 436] width 277 height 73
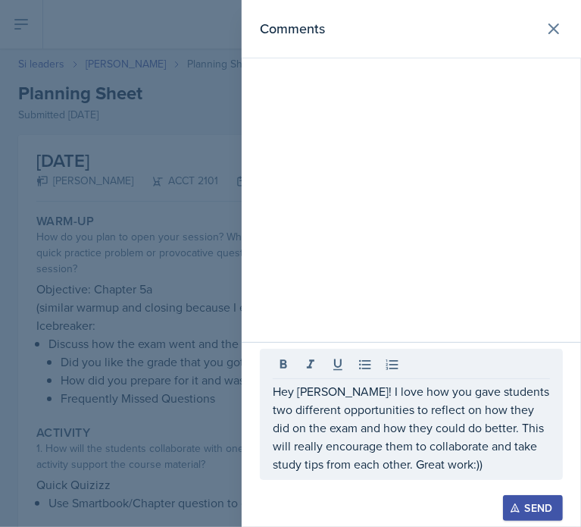
click at [518, 516] on button "Send" at bounding box center [533, 508] width 60 height 26
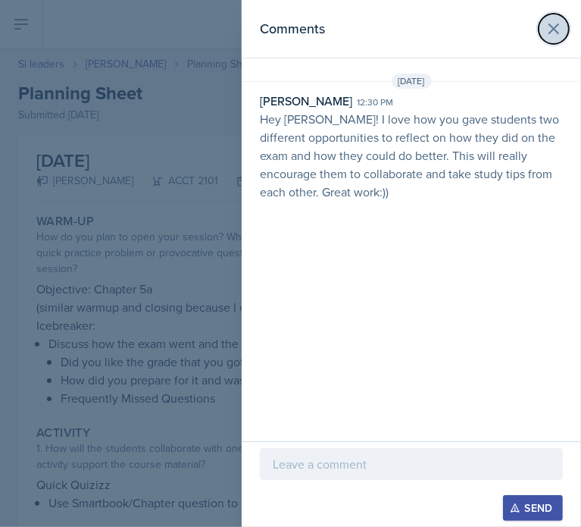
click at [542, 38] on button at bounding box center [554, 29] width 30 height 30
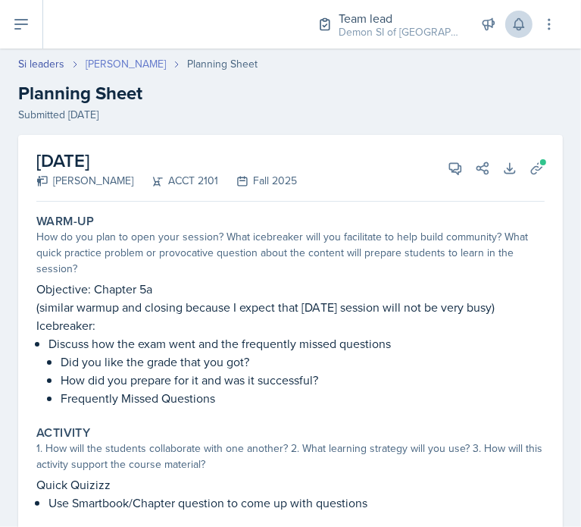
click at [86, 64] on link "[PERSON_NAME]" at bounding box center [126, 64] width 80 height 16
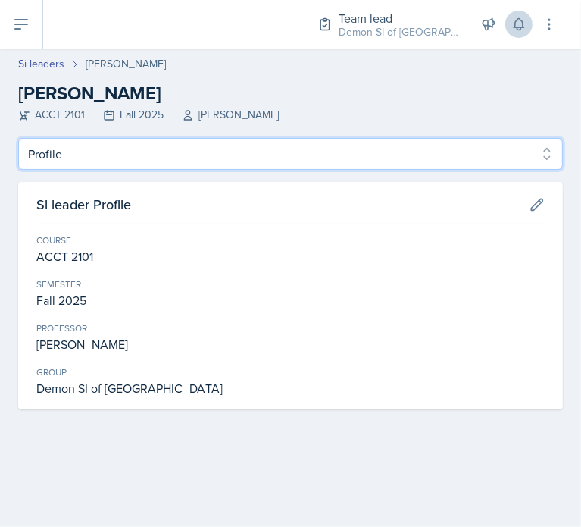
click at [109, 152] on select "Profile Planning Sheets Observation Forms Uploads" at bounding box center [290, 154] width 545 height 32
select select "Planning Sheets"
click at [18, 138] on select "Profile Planning Sheets Observation Forms Uploads" at bounding box center [290, 154] width 545 height 32
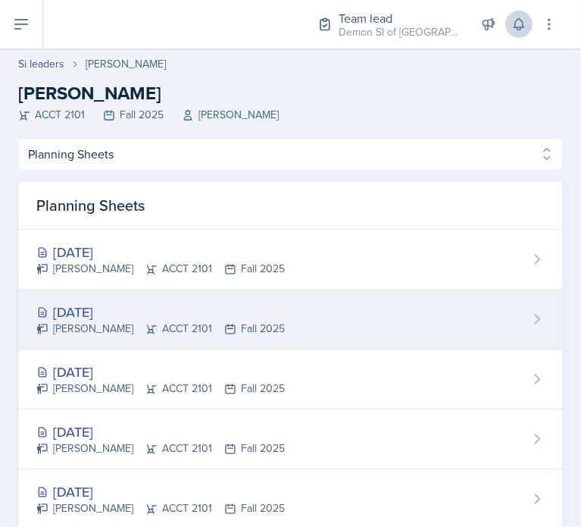
click at [132, 322] on div "[PERSON_NAME] ACCT 2101 Fall 2025" at bounding box center [160, 329] width 249 height 16
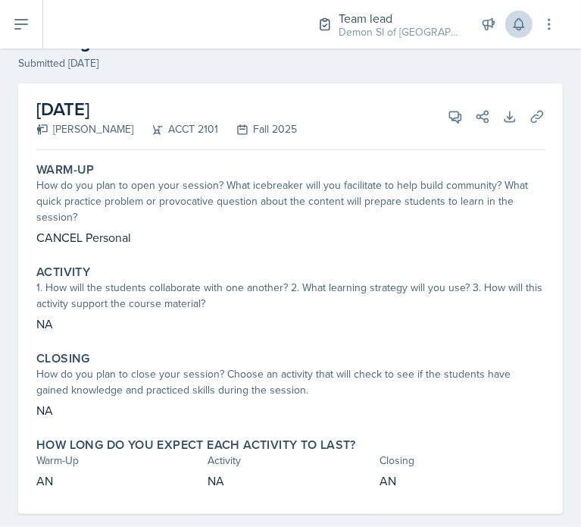
scroll to position [51, 0]
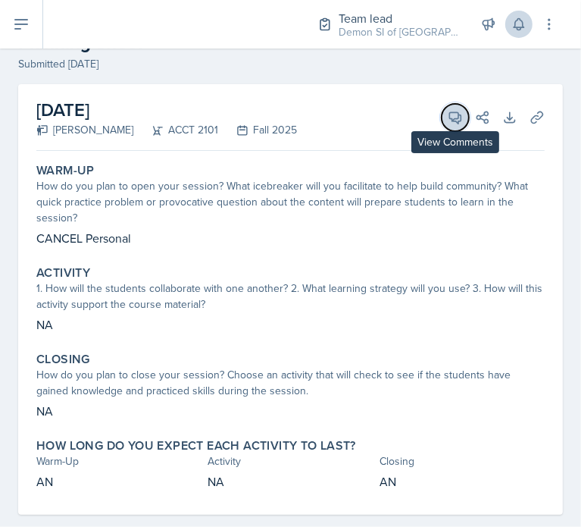
click at [442, 121] on button "View Comments" at bounding box center [455, 117] width 27 height 27
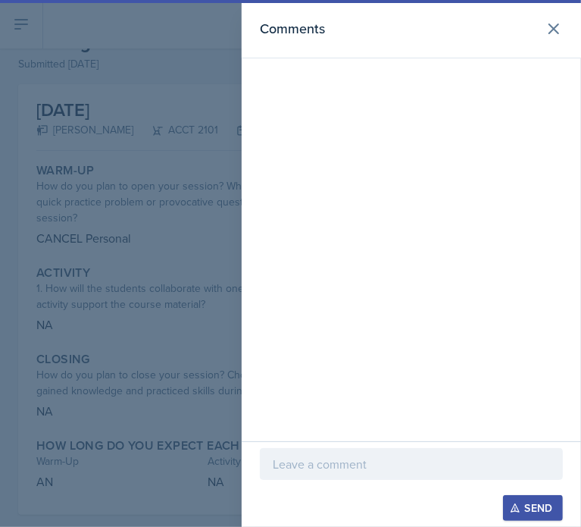
click at [351, 451] on div at bounding box center [411, 464] width 303 height 32
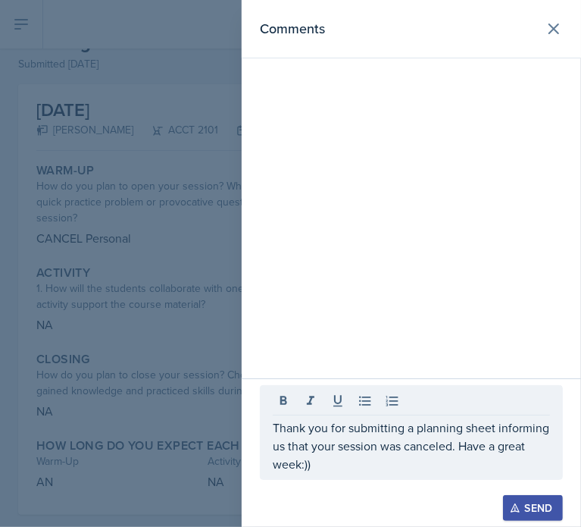
click at [537, 509] on div "Send" at bounding box center [533, 508] width 40 height 12
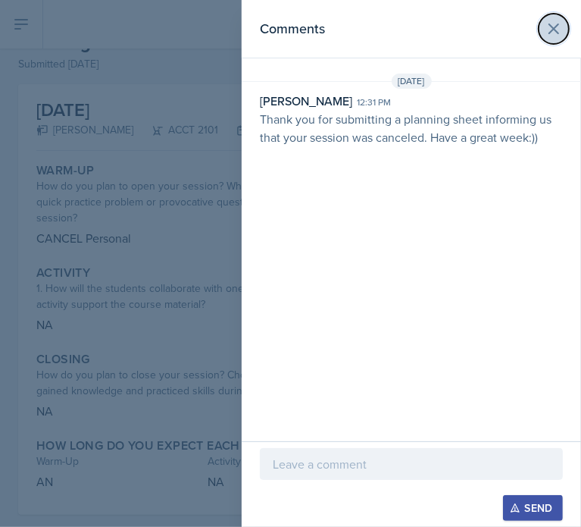
click at [549, 28] on icon at bounding box center [554, 29] width 18 height 18
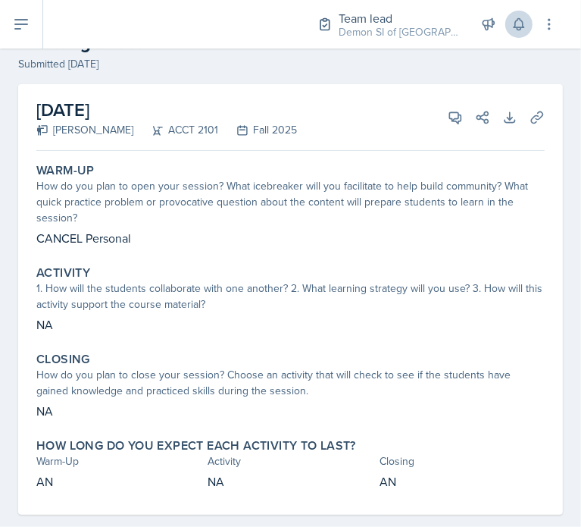
scroll to position [0, 0]
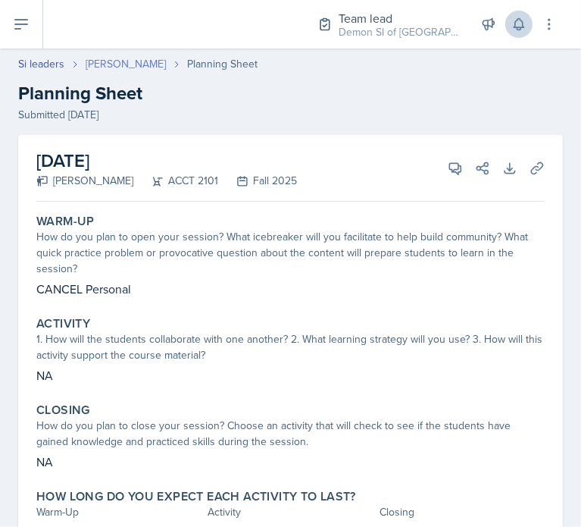
click at [121, 57] on link "[PERSON_NAME]" at bounding box center [126, 64] width 80 height 16
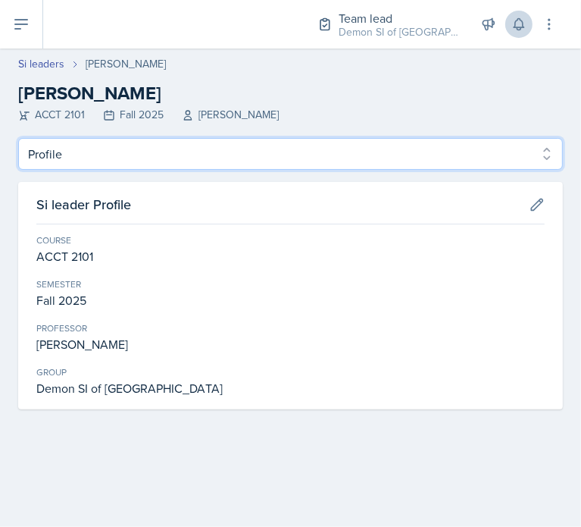
click at [221, 142] on select "Profile Planning Sheets Observation Forms Uploads" at bounding box center [290, 154] width 545 height 32
select select "Planning Sheets"
click at [18, 138] on select "Profile Planning Sheets Observation Forms Uploads" at bounding box center [290, 154] width 545 height 32
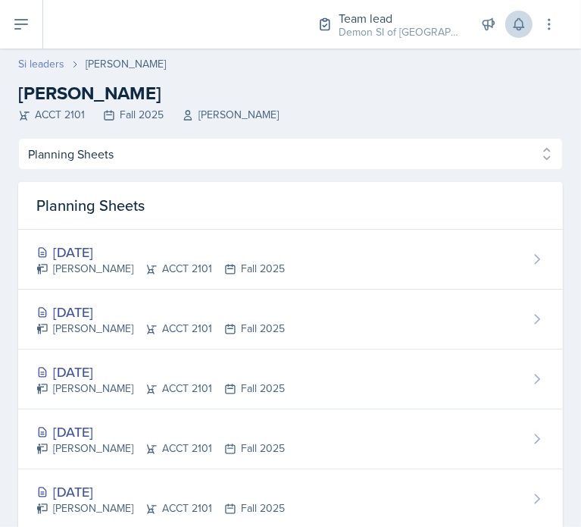
click at [30, 65] on link "Si leaders" at bounding box center [41, 64] width 46 height 16
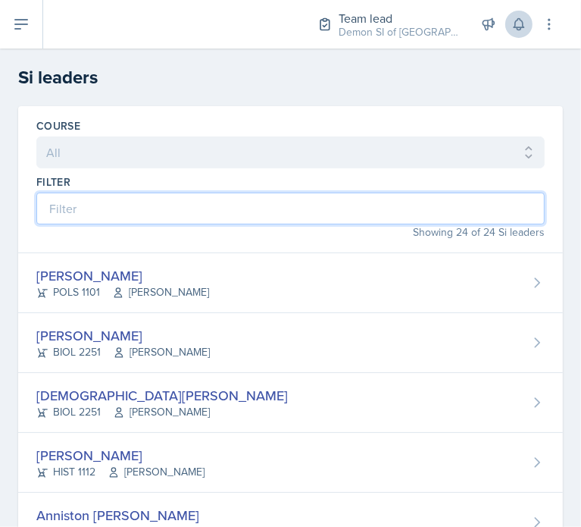
click at [111, 218] on input at bounding box center [290, 209] width 509 height 32
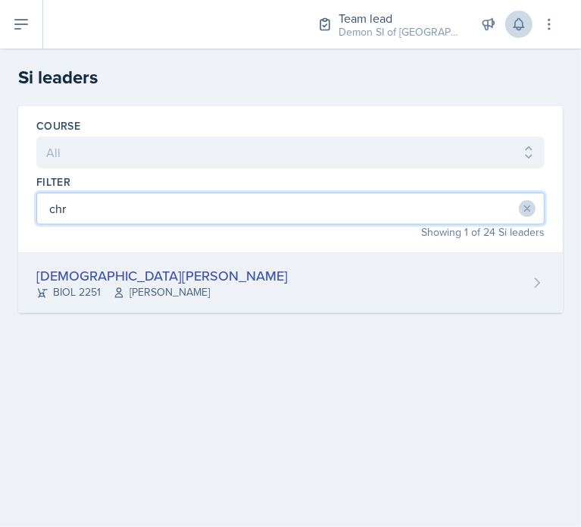
type input "chr"
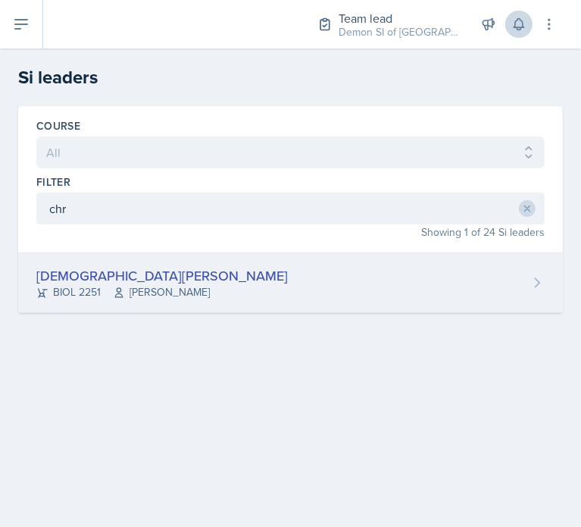
click at [130, 273] on div "[DEMOGRAPHIC_DATA][PERSON_NAME]" at bounding box center [162, 275] width 252 height 20
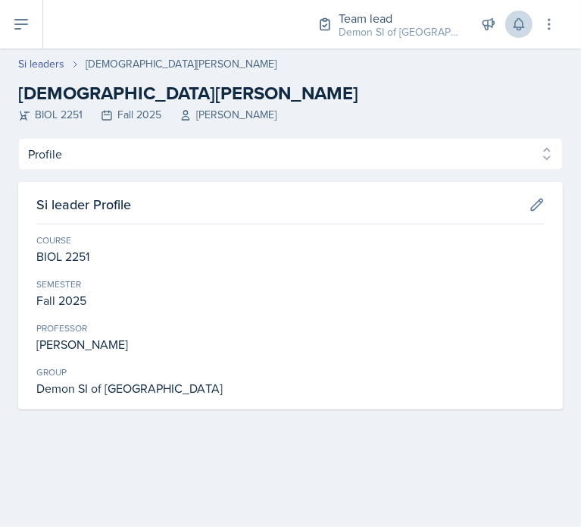
click at [86, 172] on div "Profile Planning Sheets Observation Forms Uploads Profile Planning Sheets Obser…" at bounding box center [290, 273] width 545 height 271
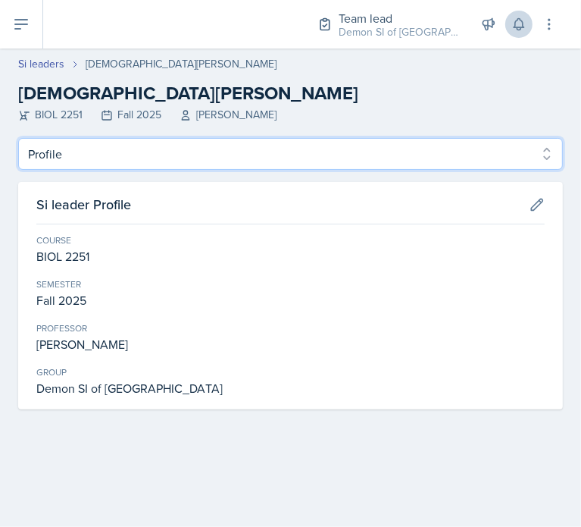
click at [79, 158] on select "Profile Planning Sheets Observation Forms Uploads" at bounding box center [290, 154] width 545 height 32
select select "Planning Sheets"
click at [18, 138] on select "Profile Planning Sheets Observation Forms Uploads" at bounding box center [290, 154] width 545 height 32
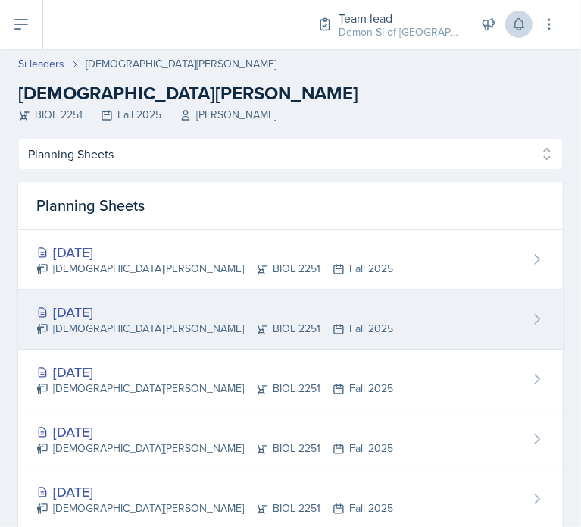
click at [89, 318] on div "[DATE]" at bounding box center [214, 312] width 357 height 20
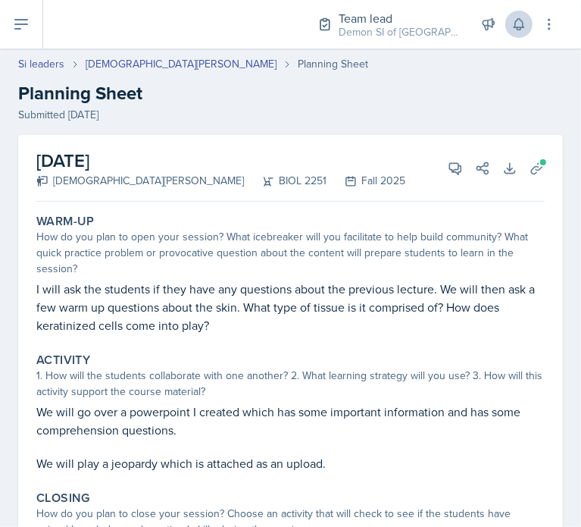
click at [227, 256] on div "How do you plan to open your session? What icebreaker will you facilitate to he…" at bounding box center [290, 253] width 509 height 48
click at [124, 69] on link "[DEMOGRAPHIC_DATA][PERSON_NAME]" at bounding box center [181, 64] width 191 height 16
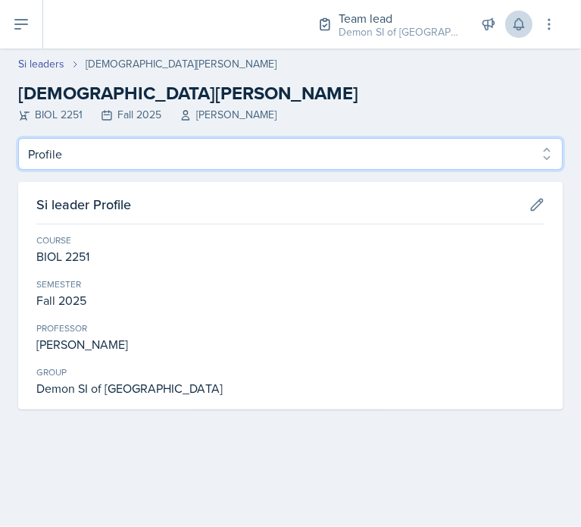
click at [111, 145] on select "Profile Planning Sheets Observation Forms Uploads" at bounding box center [290, 154] width 545 height 32
select select "Planning Sheets"
click at [18, 138] on select "Profile Planning Sheets Observation Forms Uploads" at bounding box center [290, 154] width 545 height 32
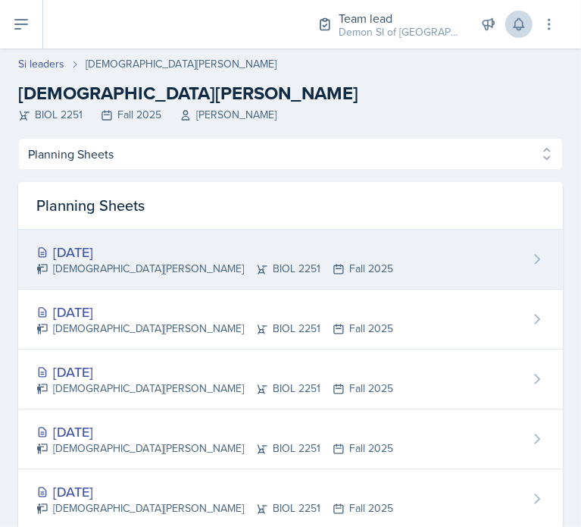
click at [155, 264] on div "[DEMOGRAPHIC_DATA][PERSON_NAME] BIOL 2251 Fall 2025" at bounding box center [214, 269] width 357 height 16
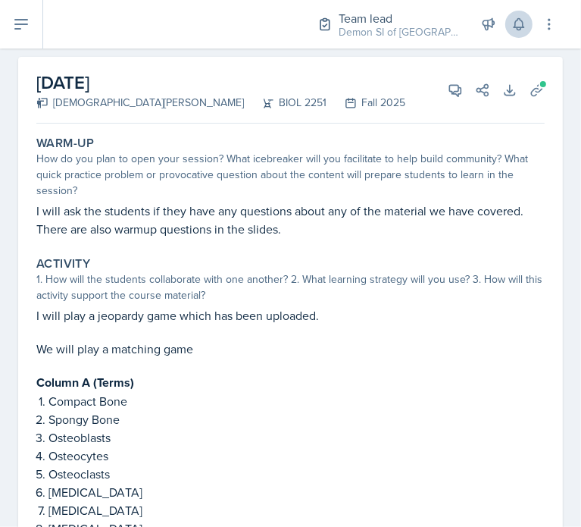
scroll to position [97, 0]
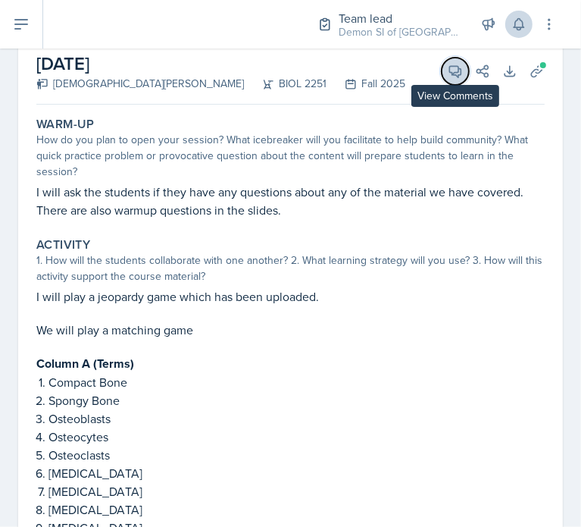
click at [450, 74] on icon at bounding box center [455, 71] width 11 height 11
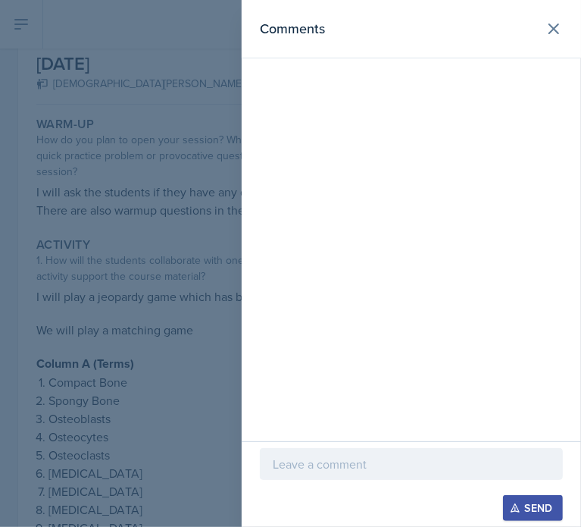
click at [406, 454] on div at bounding box center [411, 464] width 303 height 32
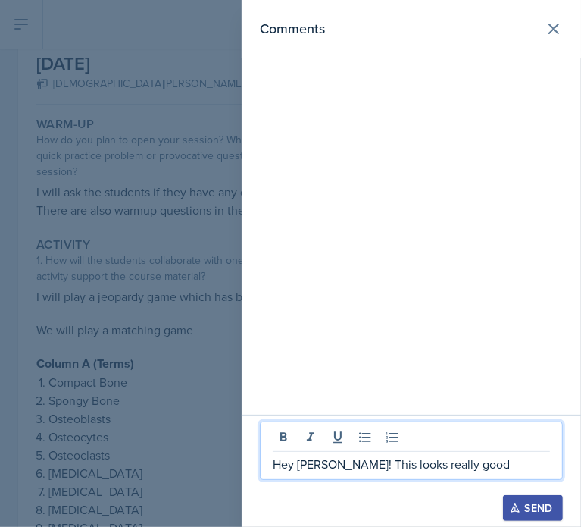
click at [203, 264] on div at bounding box center [290, 263] width 581 height 527
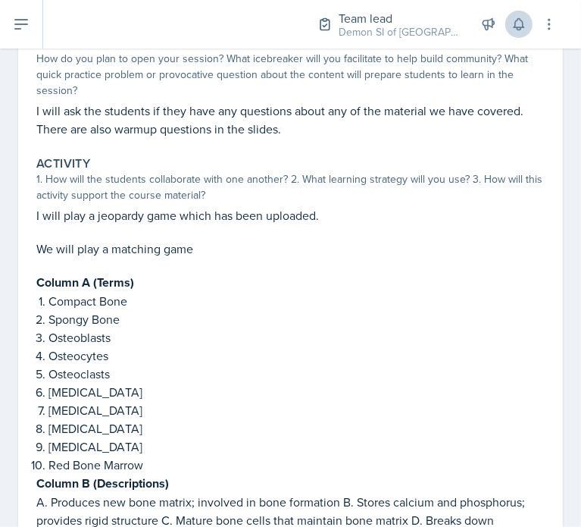
scroll to position [108, 0]
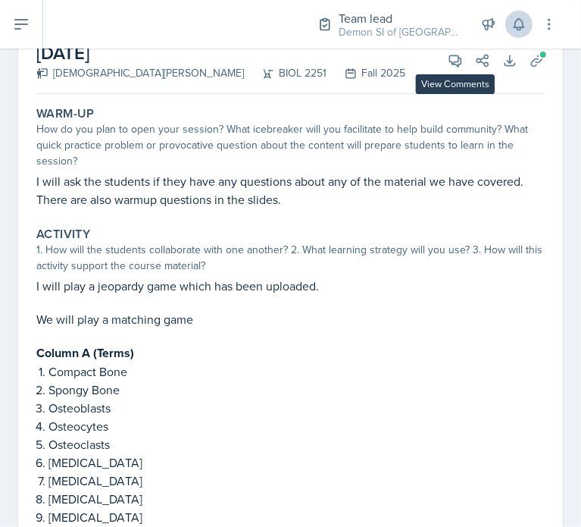
click at [446, 48] on div "Team lead Demon SI of Fleet Street / Fall 2025 Team lead Demon SI of [GEOGRAPHI…" at bounding box center [426, 24] width 261 height 49
click at [448, 62] on icon at bounding box center [455, 60] width 15 height 15
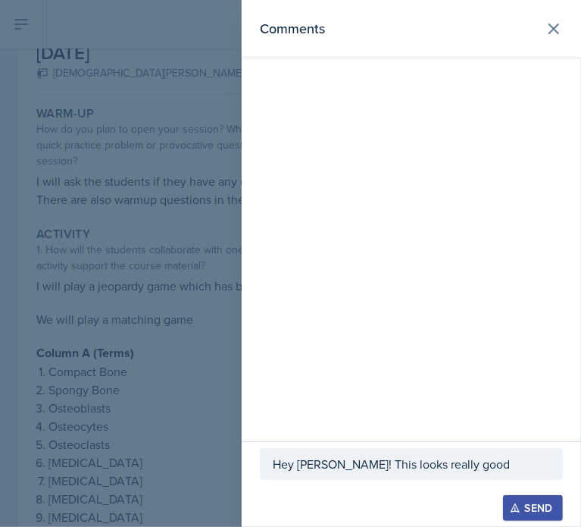
click at [431, 470] on p "Hey [PERSON_NAME]! This looks really good" at bounding box center [411, 464] width 277 height 18
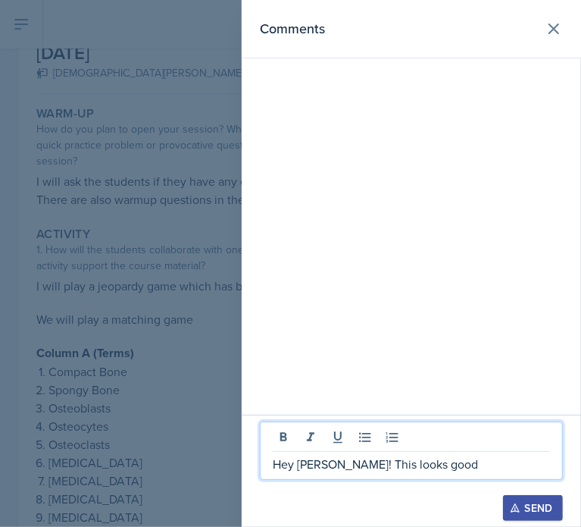
click at [448, 471] on p "Hey [PERSON_NAME]! This looks good" at bounding box center [411, 464] width 277 height 18
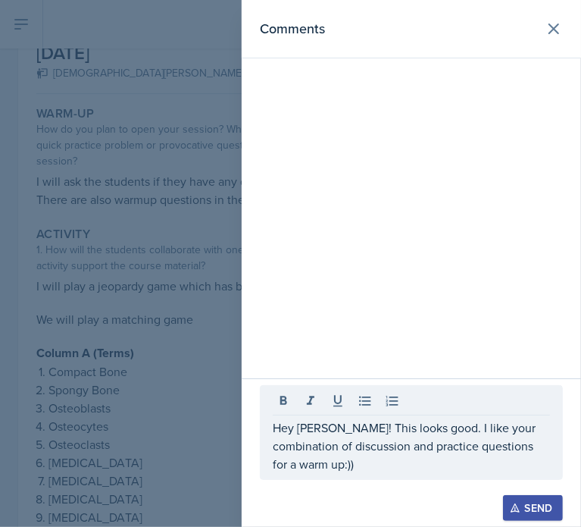
click at [515, 505] on icon "button" at bounding box center [515, 508] width 8 height 8
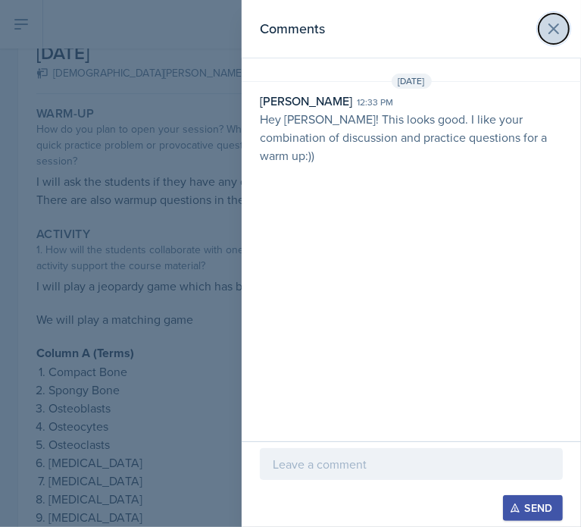
click at [552, 31] on icon at bounding box center [554, 28] width 9 height 9
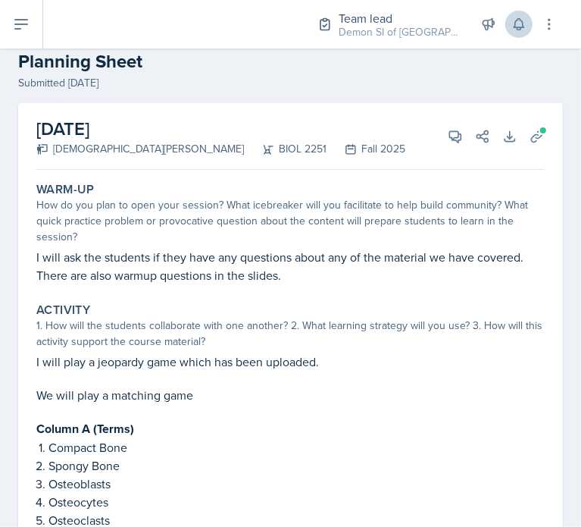
scroll to position [0, 0]
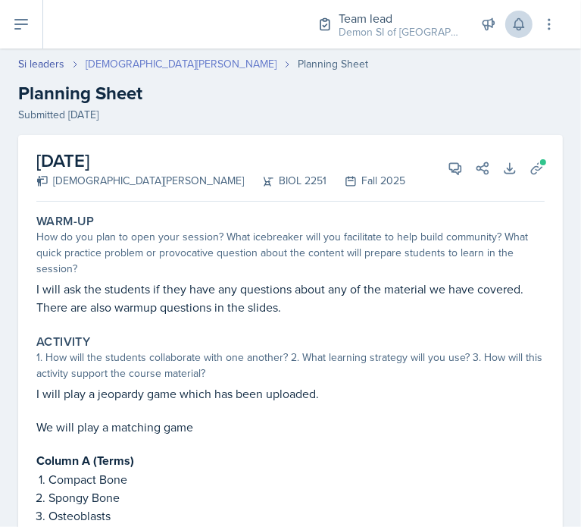
click at [117, 66] on link "[DEMOGRAPHIC_DATA][PERSON_NAME]" at bounding box center [181, 64] width 191 height 16
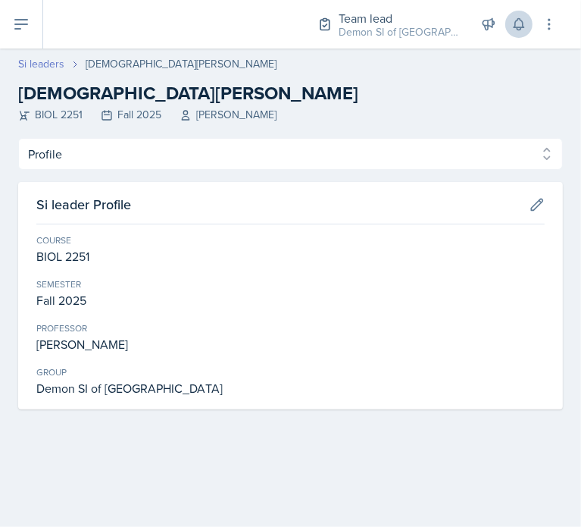
click at [55, 63] on link "Si leaders" at bounding box center [41, 64] width 46 height 16
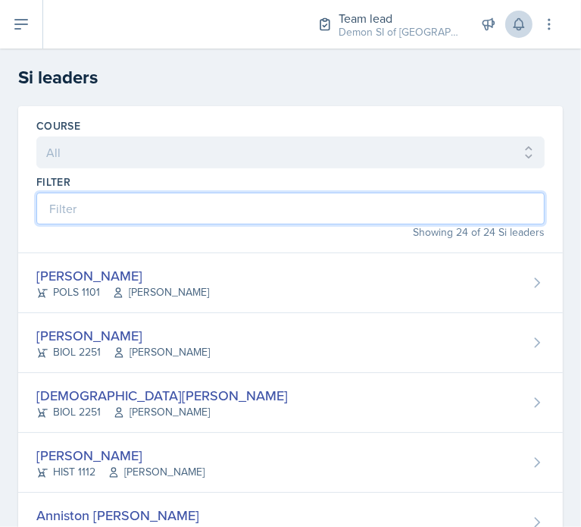
click at [136, 208] on input at bounding box center [290, 209] width 509 height 32
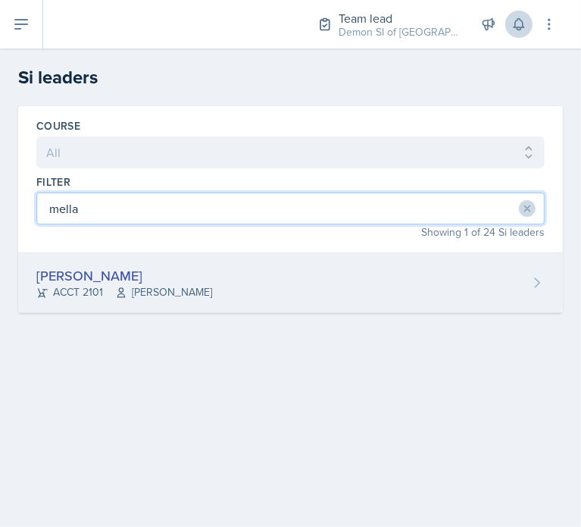
type input "mella"
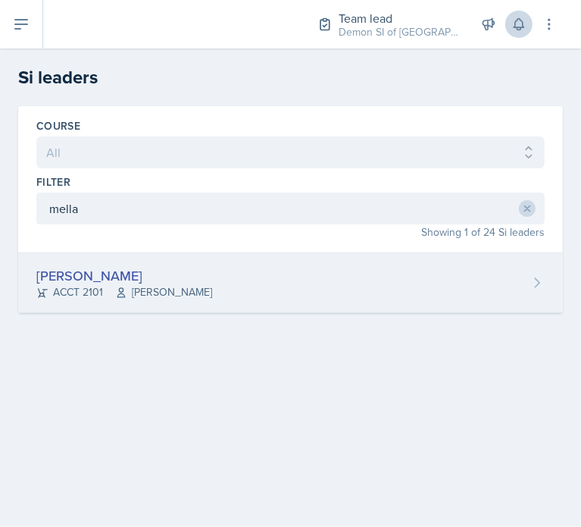
click at [154, 266] on div "[PERSON_NAME]" at bounding box center [124, 275] width 176 height 20
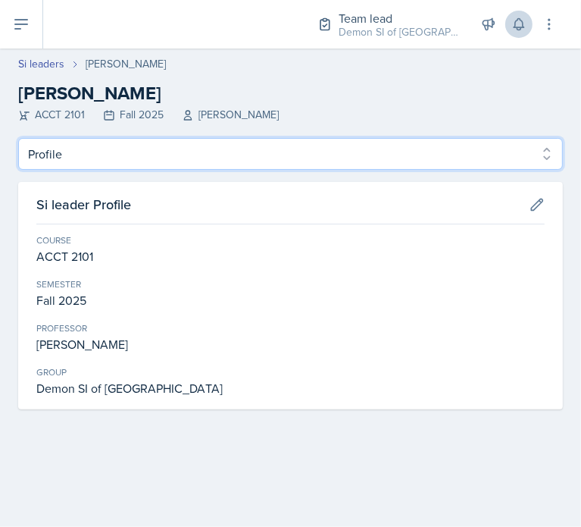
click at [112, 157] on select "Profile Planning Sheets Observation Forms Uploads" at bounding box center [290, 154] width 545 height 32
select select "Planning Sheets"
click at [18, 138] on select "Profile Planning Sheets Observation Forms Uploads" at bounding box center [290, 154] width 545 height 32
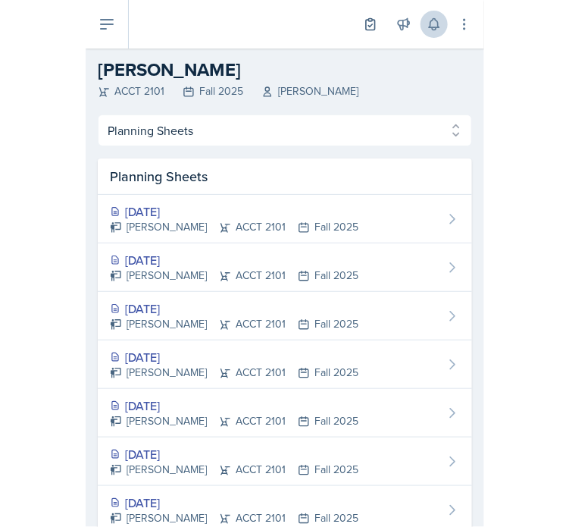
scroll to position [6, 0]
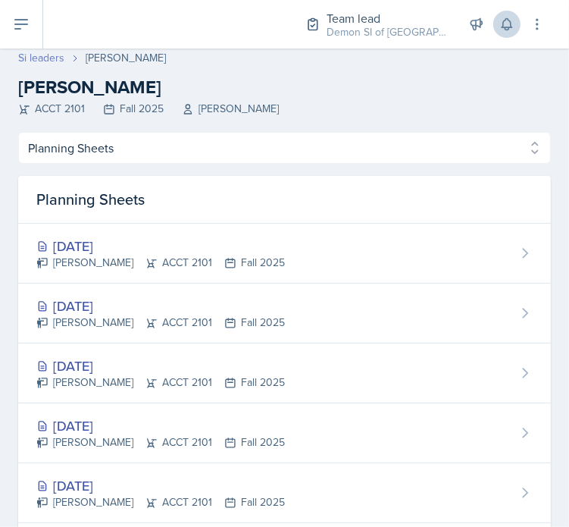
click at [49, 54] on link "Si leaders" at bounding box center [41, 58] width 46 height 16
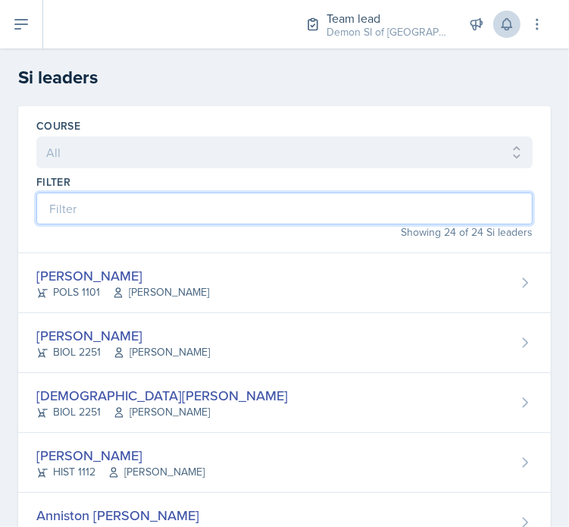
click at [124, 211] on input at bounding box center [284, 209] width 496 height 32
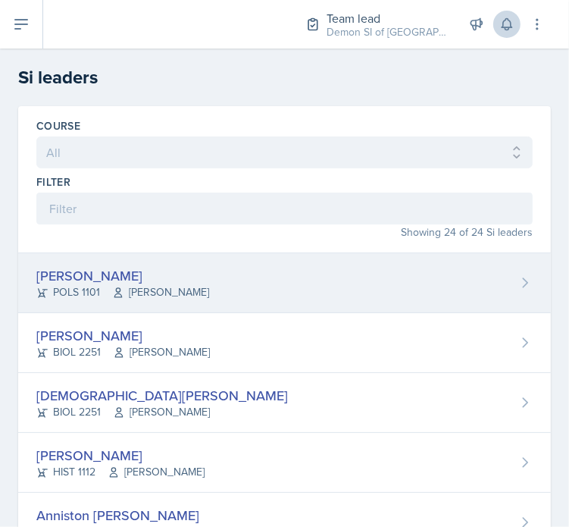
click at [170, 266] on div "[PERSON_NAME]" at bounding box center [122, 275] width 173 height 20
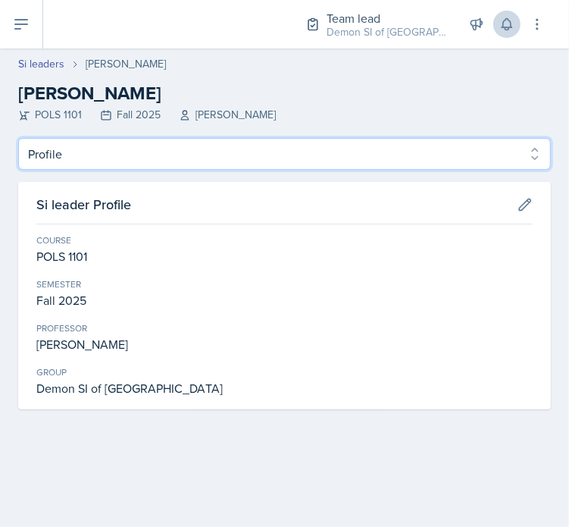
click at [198, 155] on select "Profile Planning Sheets Observation Forms Uploads" at bounding box center [284, 154] width 533 height 32
select select "Planning Sheets"
click at [18, 138] on select "Profile Planning Sheets Observation Forms Uploads" at bounding box center [284, 154] width 533 height 32
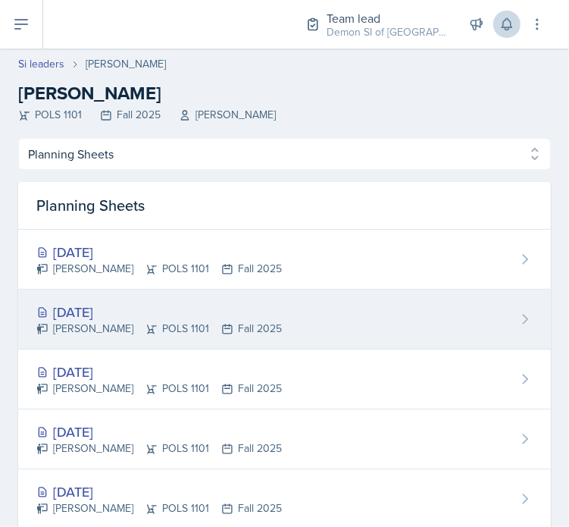
click at [180, 308] on div "[DATE]" at bounding box center [159, 312] width 246 height 20
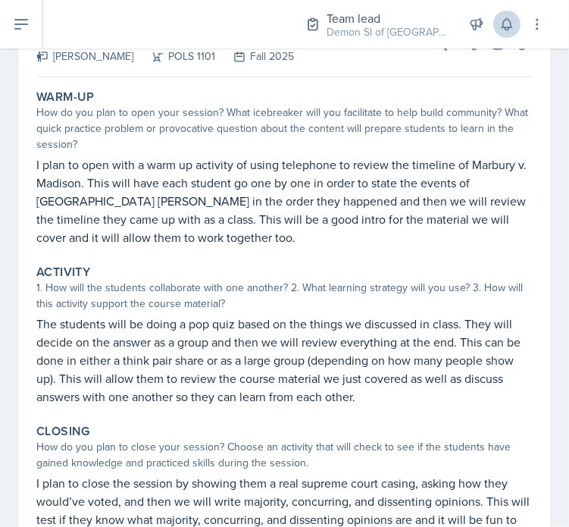
scroll to position [108, 0]
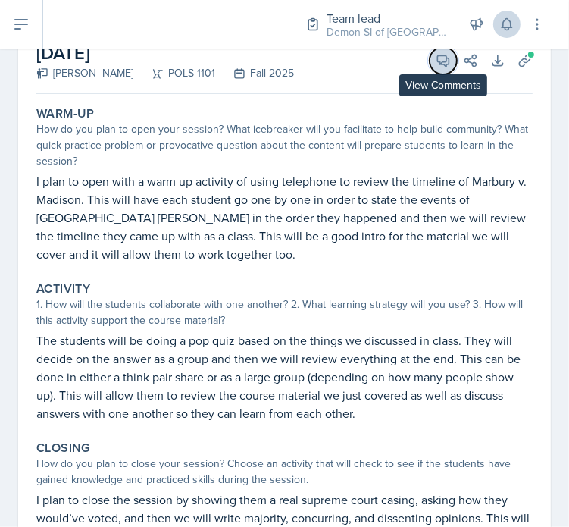
click at [437, 62] on icon at bounding box center [443, 60] width 15 height 15
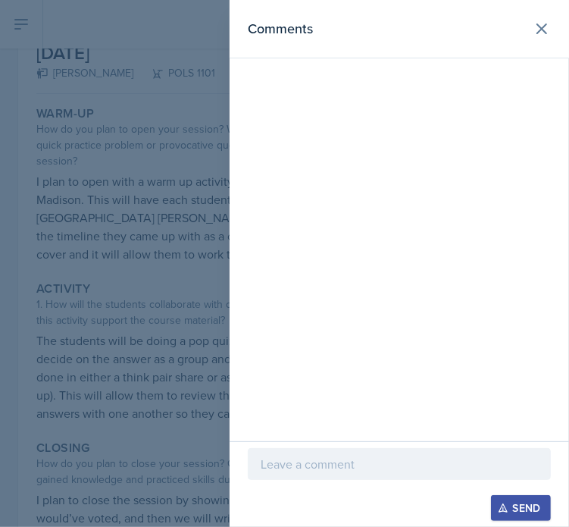
click at [396, 470] on p at bounding box center [399, 464] width 277 height 18
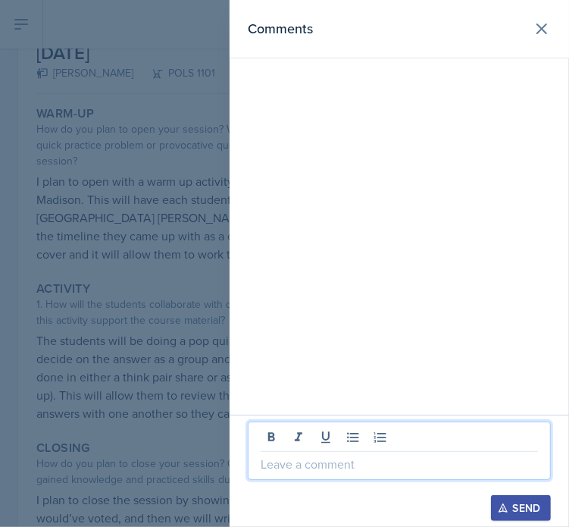
click at [396, 470] on p at bounding box center [399, 464] width 277 height 18
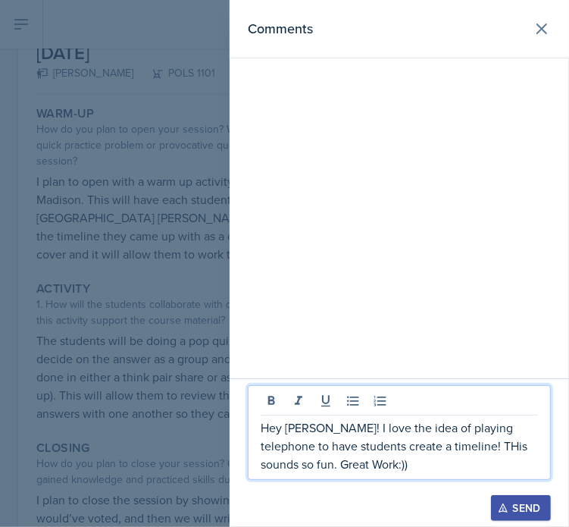
click at [446, 447] on p "Hey [PERSON_NAME]! I love the idea of playing telephone to have students create…" at bounding box center [399, 445] width 277 height 55
click at [446, 448] on p "Hey [PERSON_NAME]! I love the idea of playing telephone to have students create…" at bounding box center [399, 445] width 277 height 55
click at [446, 470] on p "Hey [PERSON_NAME]! I love the idea of playing telephone to have students create…" at bounding box center [399, 445] width 277 height 55
click at [520, 502] on div "Send" at bounding box center [521, 508] width 40 height 12
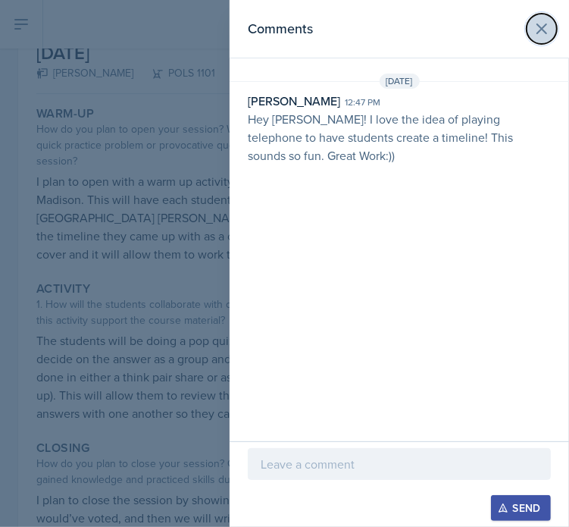
click at [536, 27] on icon at bounding box center [542, 29] width 18 height 18
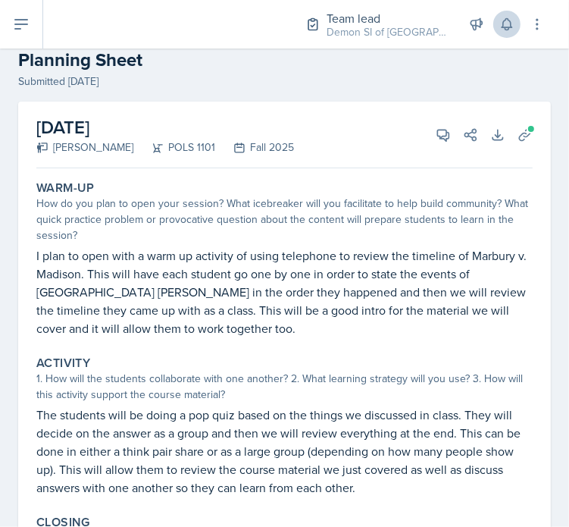
scroll to position [0, 0]
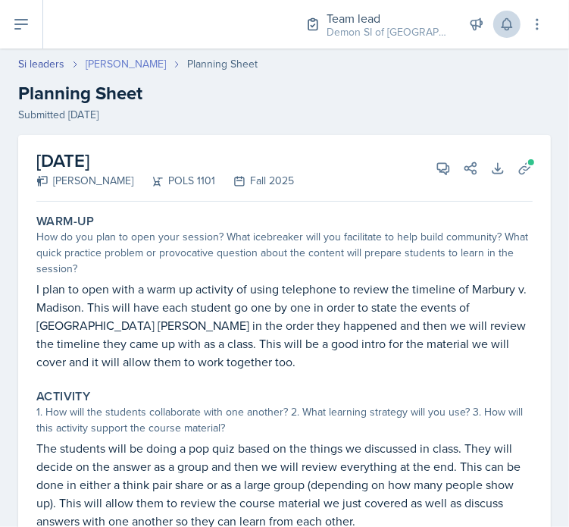
click at [108, 63] on link "[PERSON_NAME]" at bounding box center [126, 64] width 80 height 16
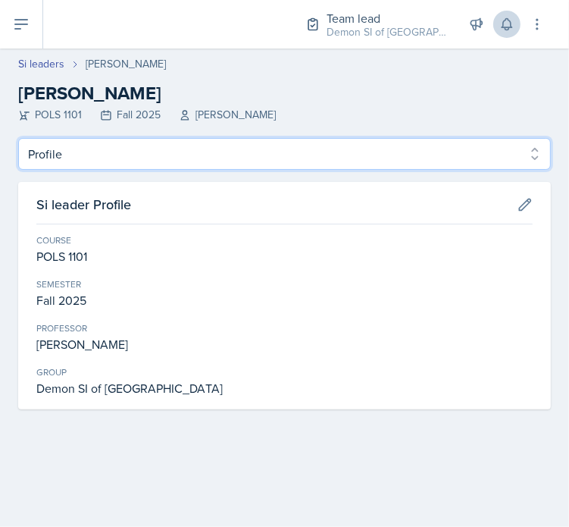
click at [81, 157] on select "Profile Planning Sheets Observation Forms Uploads" at bounding box center [284, 154] width 533 height 32
select select "Planning Sheets"
click at [18, 138] on select "Profile Planning Sheets Observation Forms Uploads" at bounding box center [284, 154] width 533 height 32
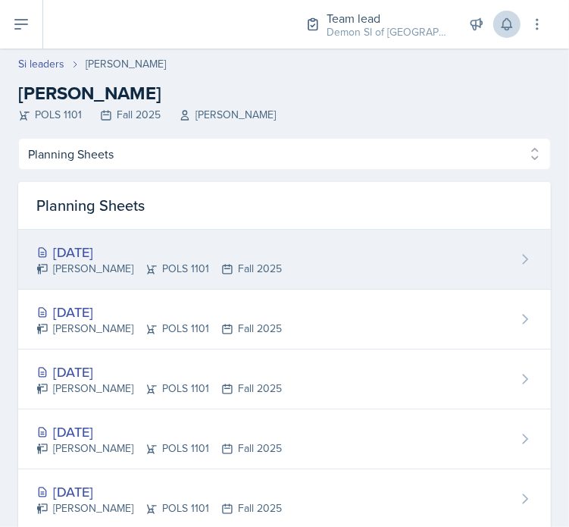
click at [146, 264] on icon at bounding box center [152, 269] width 12 height 12
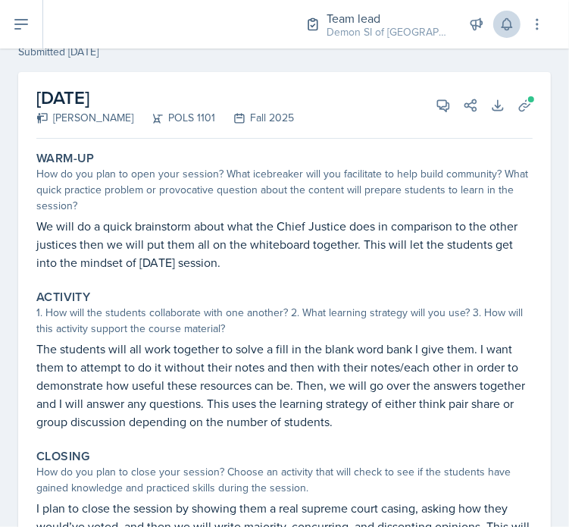
scroll to position [62, 0]
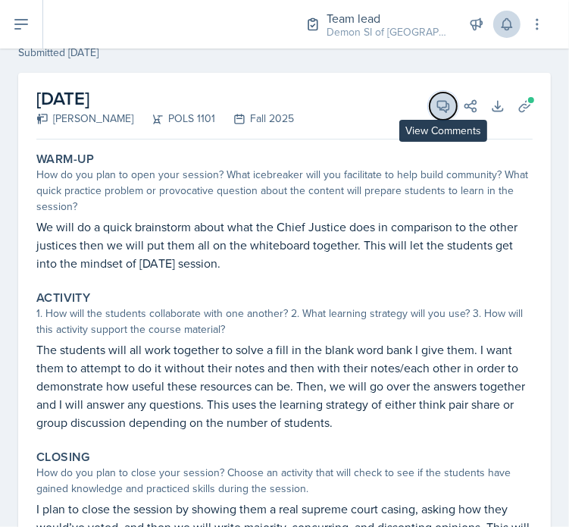
click at [434, 92] on button "View Comments" at bounding box center [443, 105] width 27 height 27
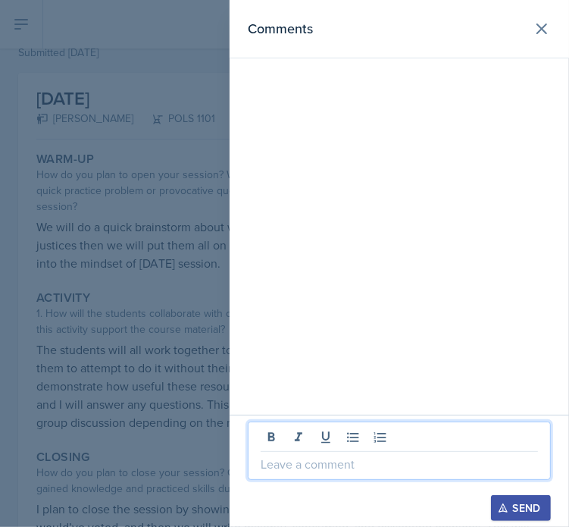
click at [341, 469] on p at bounding box center [399, 464] width 277 height 18
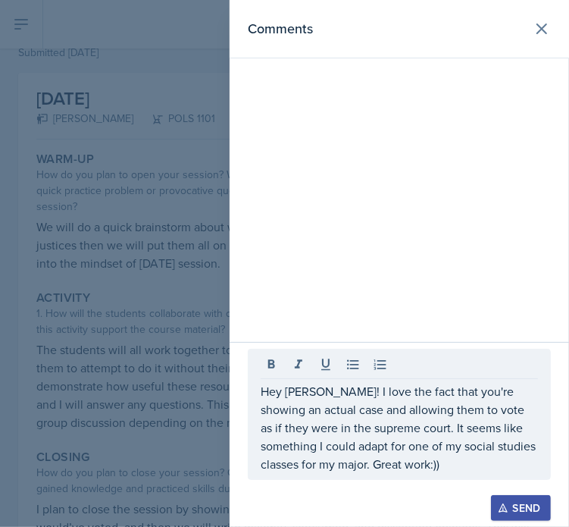
click at [506, 508] on icon "button" at bounding box center [503, 508] width 11 height 11
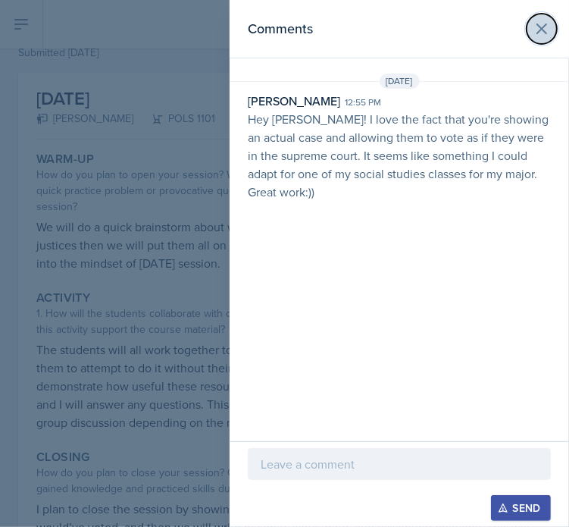
click at [540, 23] on icon at bounding box center [542, 29] width 18 height 18
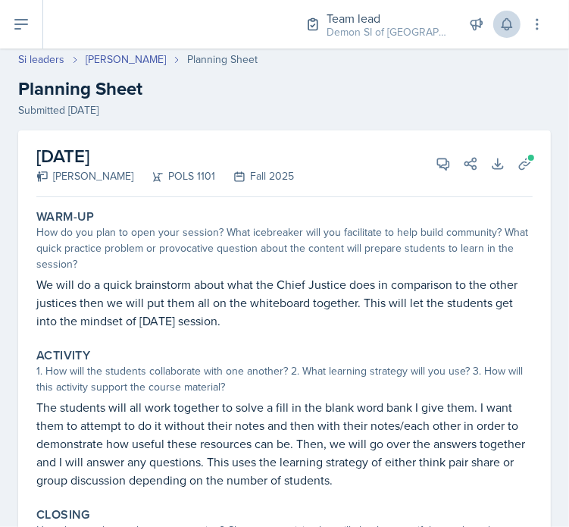
scroll to position [0, 0]
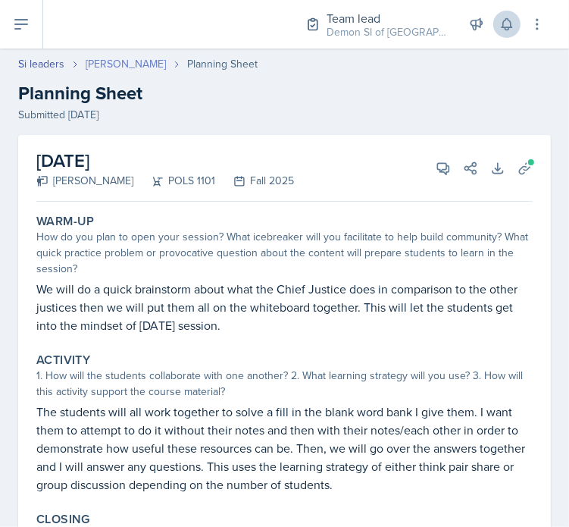
click at [117, 63] on link "[PERSON_NAME]" at bounding box center [126, 64] width 80 height 16
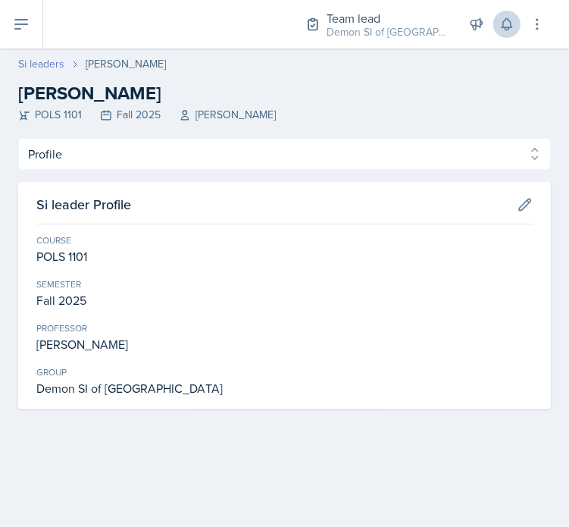
click at [42, 60] on link "Si leaders" at bounding box center [41, 64] width 46 height 16
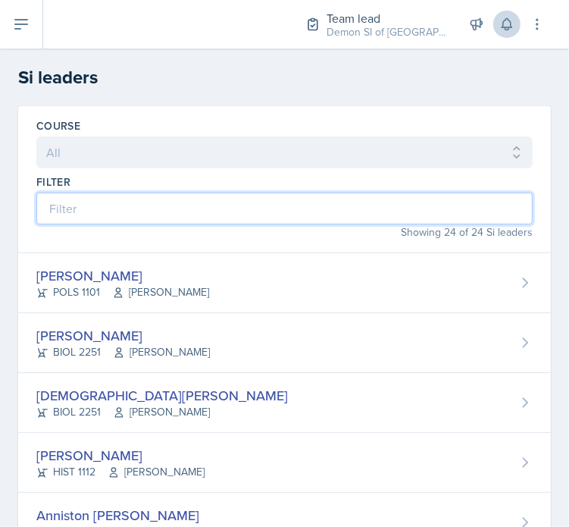
click at [99, 222] on input at bounding box center [284, 209] width 496 height 32
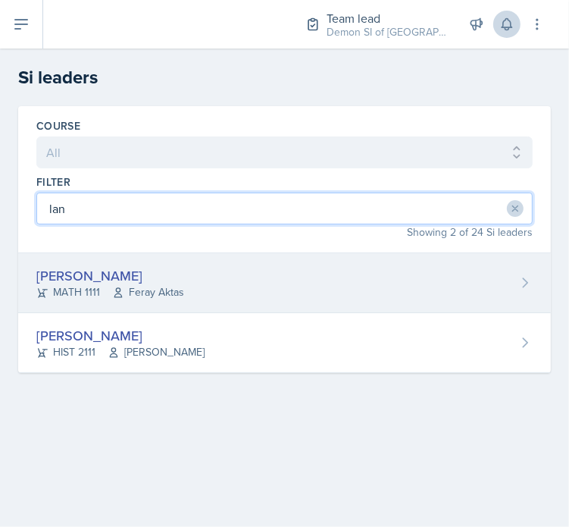
type input "lan"
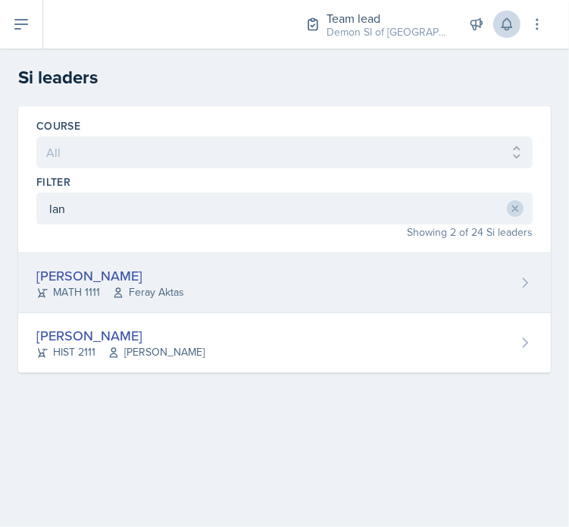
click at [112, 254] on div "[PERSON_NAME] MATH 1111 Feray Aktas" at bounding box center [284, 283] width 533 height 60
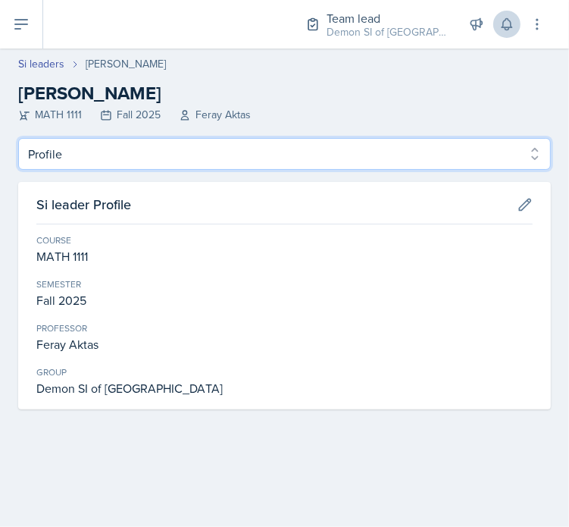
click at [49, 158] on select "Profile Planning Sheets Observation Forms Uploads" at bounding box center [284, 154] width 533 height 32
select select "Planning Sheets"
click at [18, 138] on select "Profile Planning Sheets Observation Forms Uploads" at bounding box center [284, 154] width 533 height 32
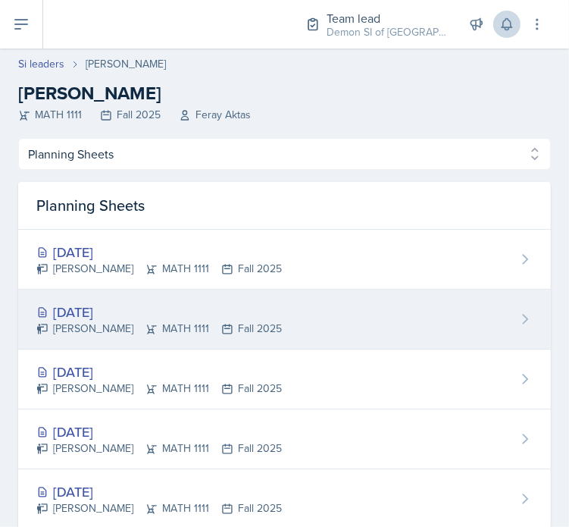
click at [102, 292] on div "[DATE] [PERSON_NAME] MATH 1111 Fall 2025" at bounding box center [284, 320] width 533 height 60
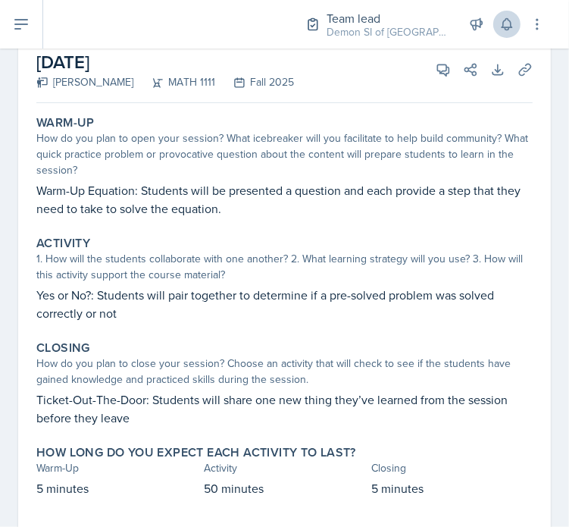
scroll to position [97, 0]
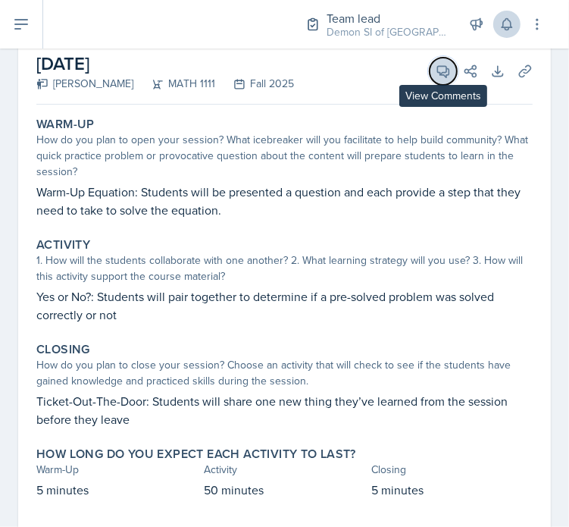
click at [430, 78] on button "View Comments" at bounding box center [443, 71] width 27 height 27
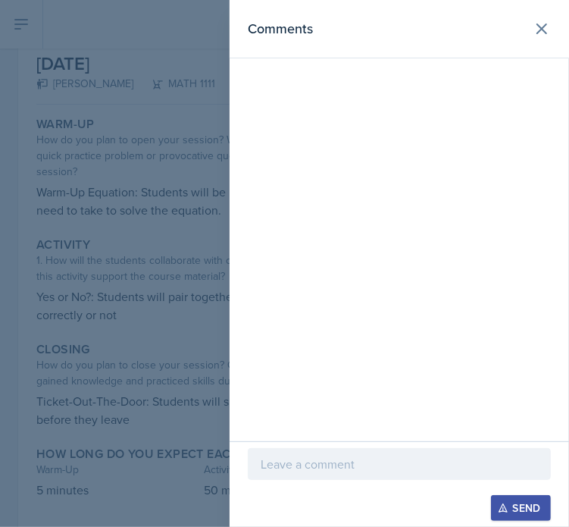
click at [347, 456] on p at bounding box center [399, 464] width 277 height 18
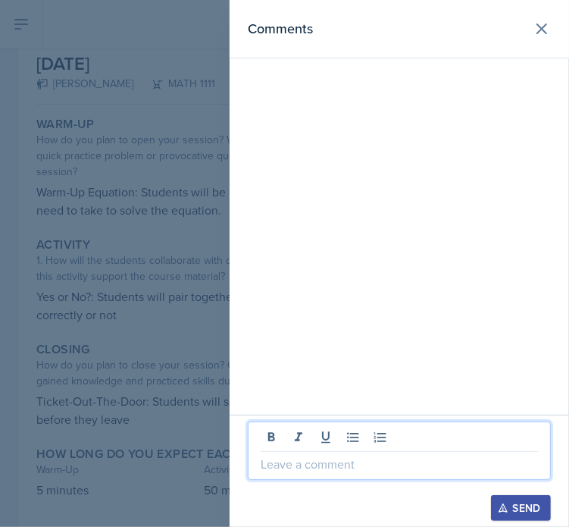
click at [361, 469] on p at bounding box center [399, 464] width 277 height 18
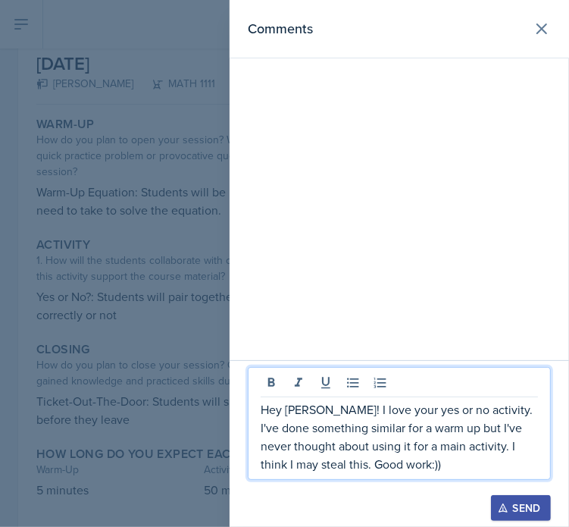
click at [498, 503] on icon "button" at bounding box center [503, 508] width 11 height 11
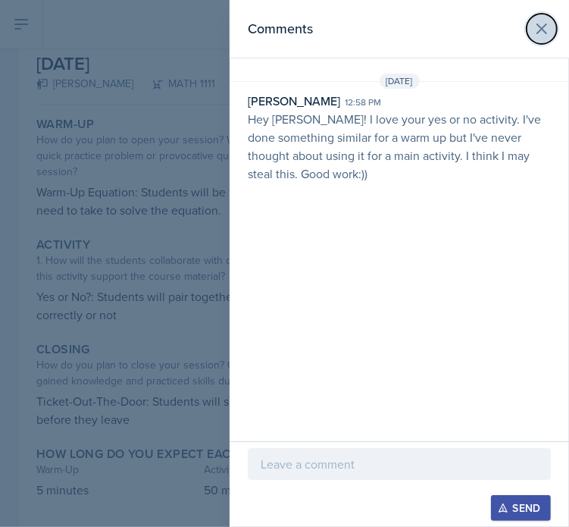
click at [547, 33] on icon at bounding box center [542, 29] width 18 height 18
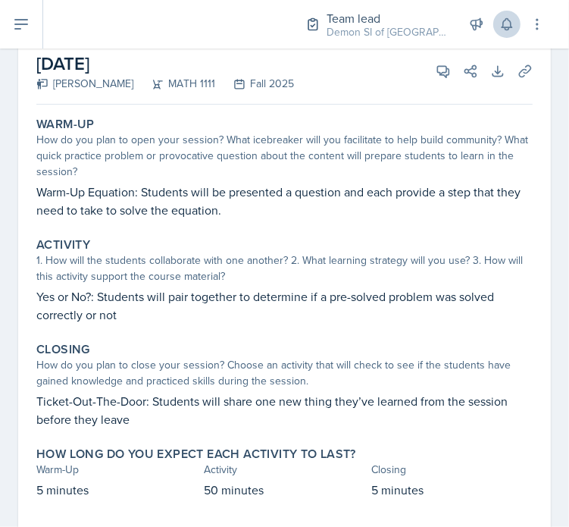
scroll to position [0, 0]
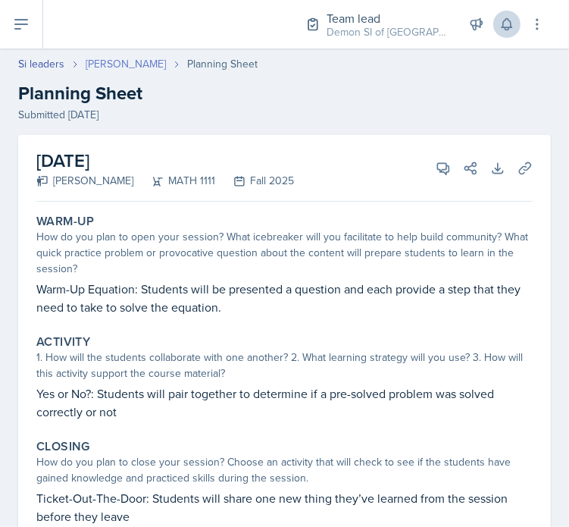
click at [136, 66] on link "[PERSON_NAME]" at bounding box center [126, 64] width 80 height 16
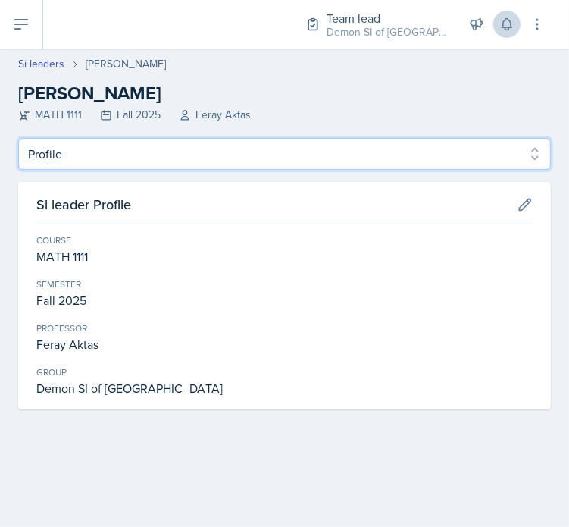
click at [227, 152] on select "Profile Planning Sheets Observation Forms Uploads" at bounding box center [284, 154] width 533 height 32
select select "Planning Sheets"
click at [18, 138] on select "Profile Planning Sheets Observation Forms Uploads" at bounding box center [284, 154] width 533 height 32
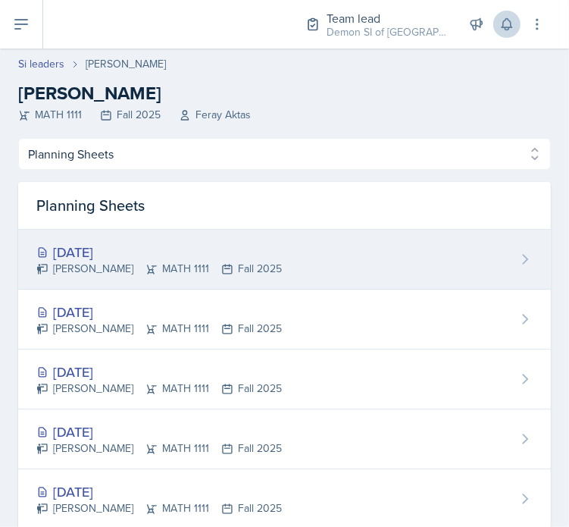
click at [239, 273] on div "[PERSON_NAME] MATH 1111 Fall 2025" at bounding box center [159, 269] width 246 height 16
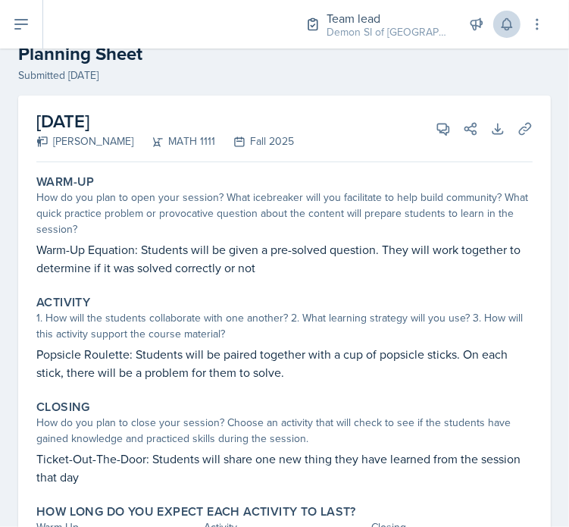
scroll to position [39, 0]
click at [436, 128] on icon at bounding box center [443, 128] width 15 height 15
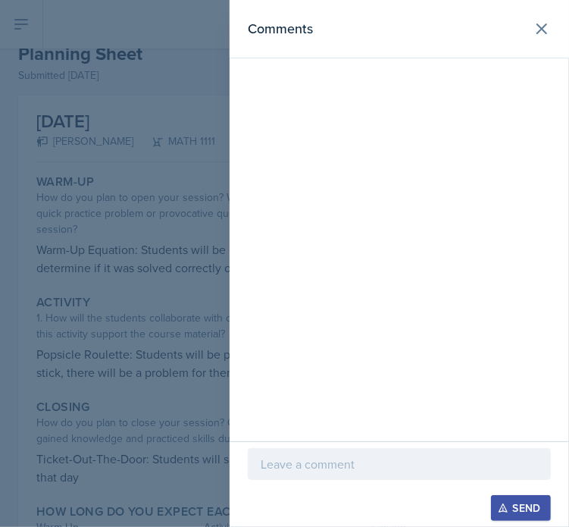
click at [364, 456] on p at bounding box center [399, 464] width 277 height 18
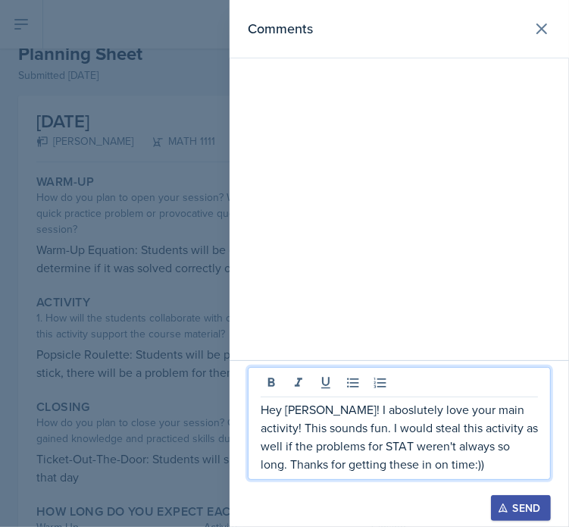
click at [364, 456] on p "Hey [PERSON_NAME]! I aboslutely love your main activity! This sounds fun. I wou…" at bounding box center [399, 436] width 277 height 73
click at [512, 498] on button "Send" at bounding box center [521, 508] width 60 height 26
